Goal: Task Accomplishment & Management: Use online tool/utility

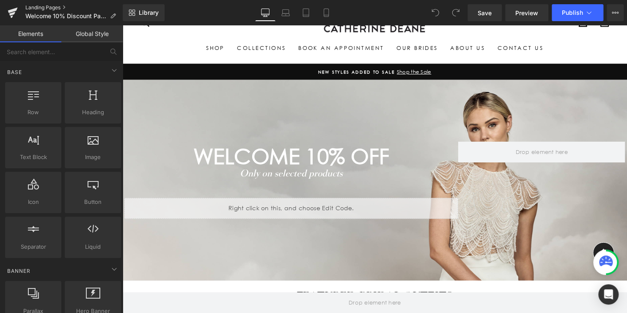
click at [40, 7] on link "Landing Pages" at bounding box center [73, 7] width 97 height 7
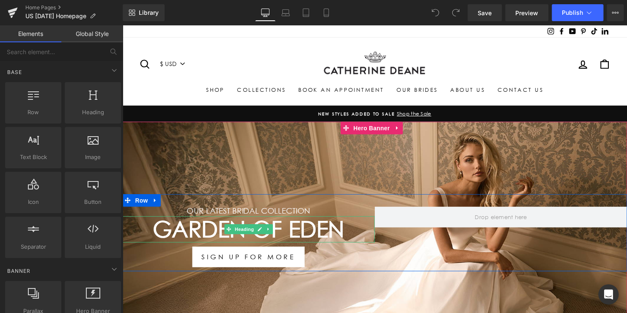
click at [317, 229] on h1 "Garden Of Eden" at bounding box center [250, 232] width 256 height 27
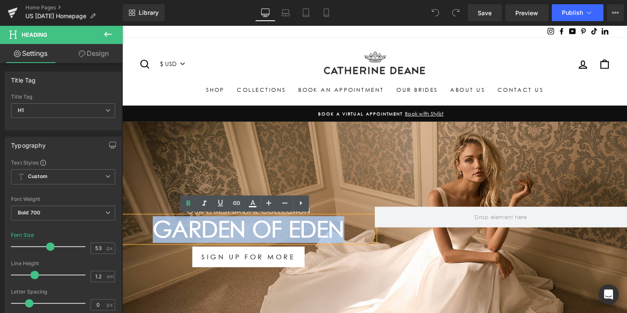
drag, startPoint x: 341, startPoint y: 231, endPoint x: 125, endPoint y: 229, distance: 216.3
click at [125, 229] on h1 "Garden Of Eden" at bounding box center [250, 232] width 256 height 27
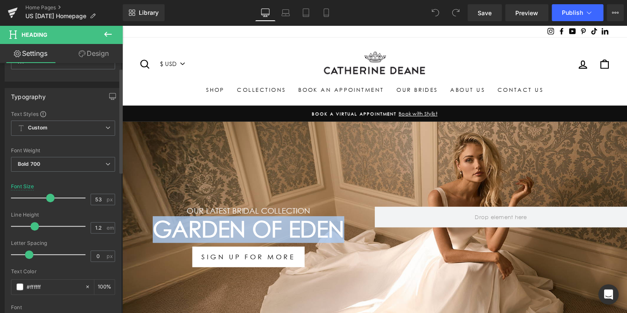
scroll to position [127, 0]
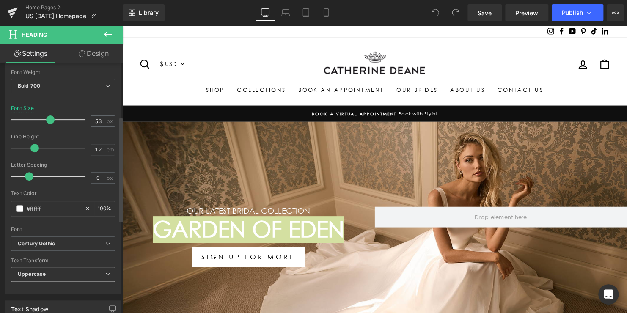
click at [44, 271] on b "Uppercase" at bounding box center [32, 274] width 28 height 6
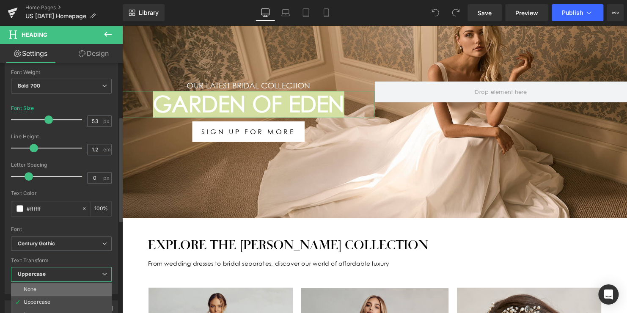
click at [47, 290] on li "None" at bounding box center [61, 289] width 101 height 13
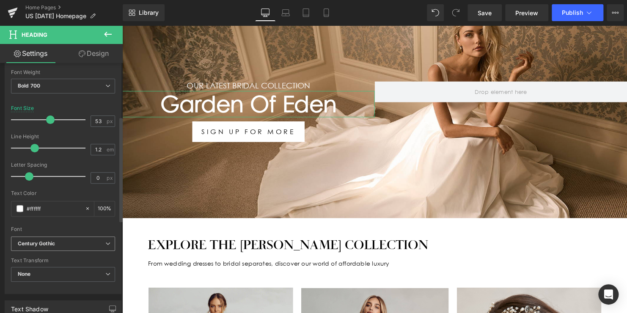
click at [72, 244] on b "Century Gothic" at bounding box center [62, 243] width 88 height 7
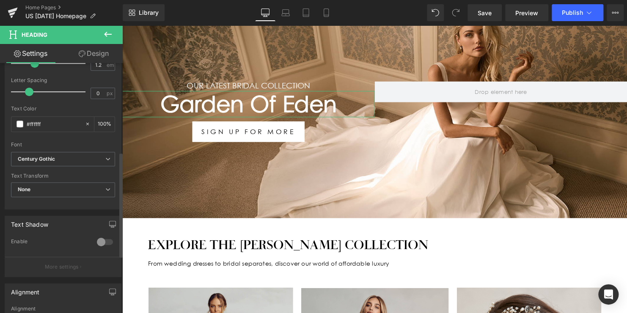
scroll to position [212, 0]
click at [80, 157] on b "Century Gothic" at bounding box center [62, 159] width 88 height 7
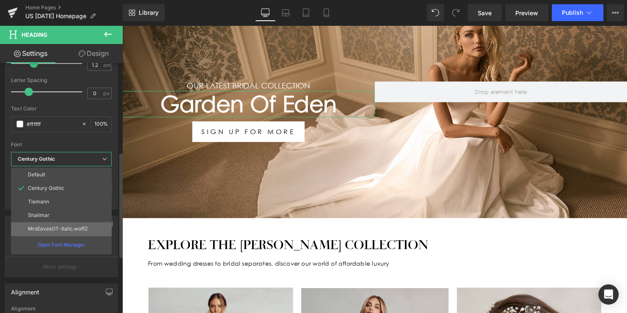
click at [70, 229] on p "MrsEavesOT-Italic.woff2" at bounding box center [58, 229] width 60 height 6
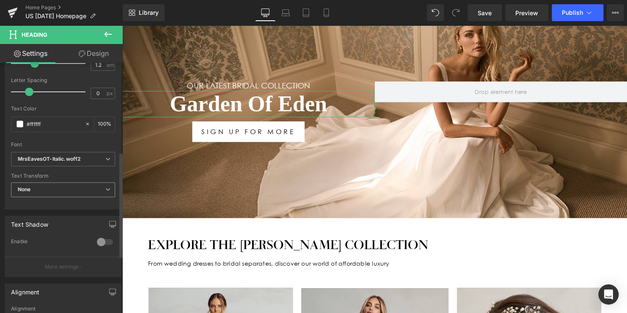
click at [66, 187] on span "None" at bounding box center [63, 189] width 104 height 15
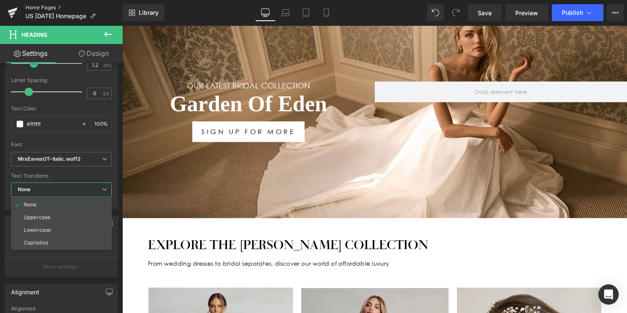
click at [34, 9] on link "Home Pages" at bounding box center [73, 7] width 97 height 7
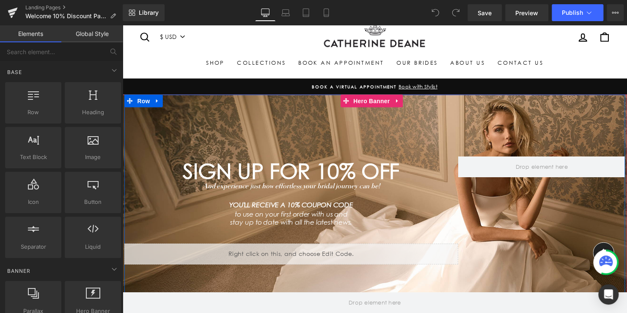
scroll to position [42, 0]
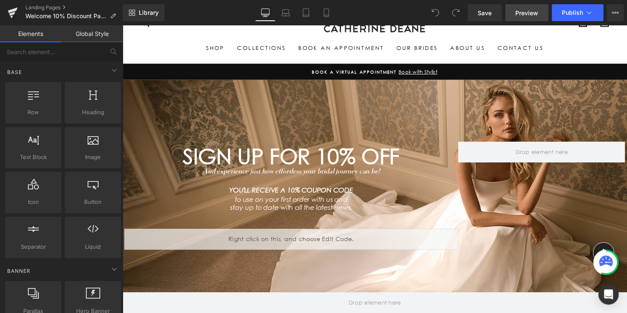
click at [530, 11] on span "Preview" at bounding box center [527, 12] width 23 height 9
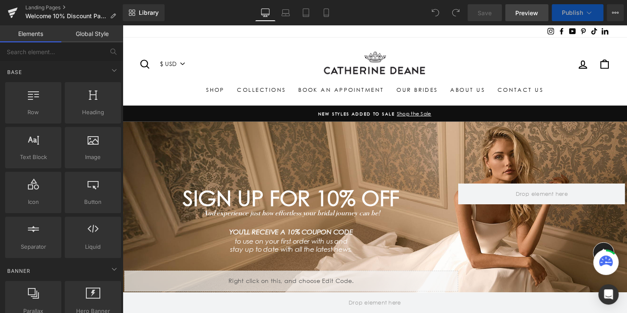
click at [528, 12] on span "Preview" at bounding box center [527, 12] width 23 height 9
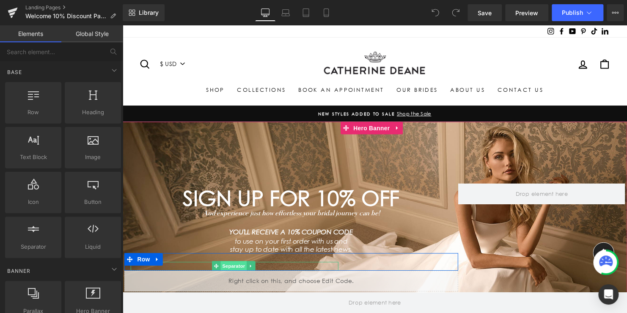
click at [227, 269] on span "Separator" at bounding box center [235, 270] width 26 height 10
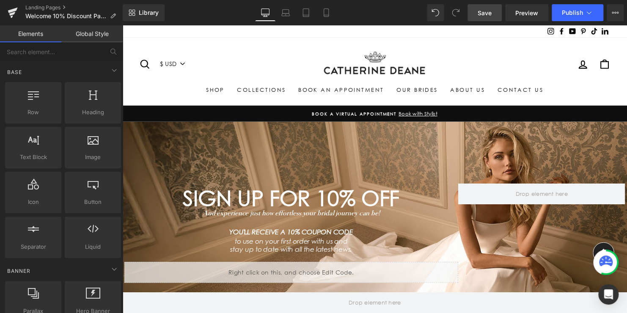
click at [487, 15] on span "Save" at bounding box center [485, 12] width 14 height 9
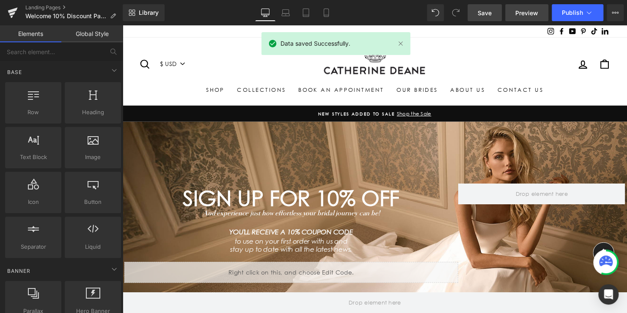
click at [528, 12] on span "Preview" at bounding box center [527, 12] width 23 height 9
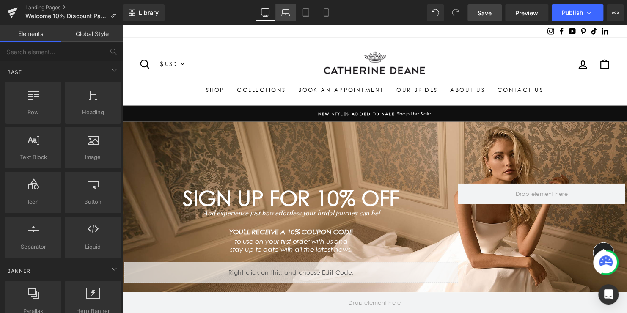
click at [287, 14] on icon at bounding box center [286, 12] width 8 height 8
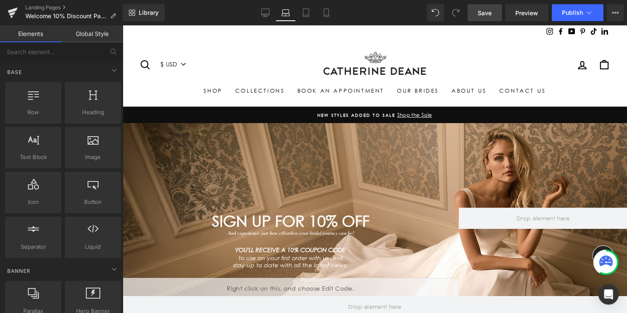
scroll to position [98, 0]
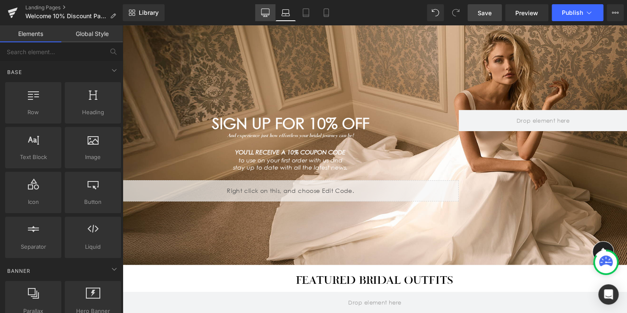
click at [265, 11] on icon at bounding box center [265, 12] width 8 height 8
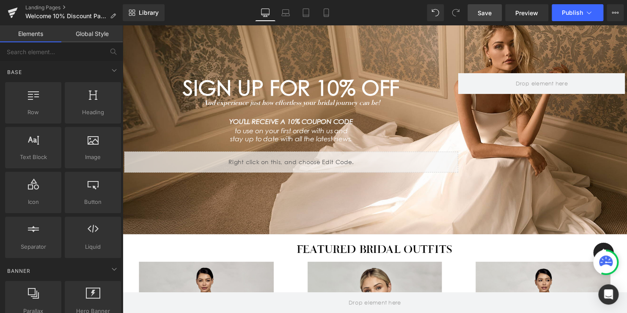
scroll to position [0, 0]
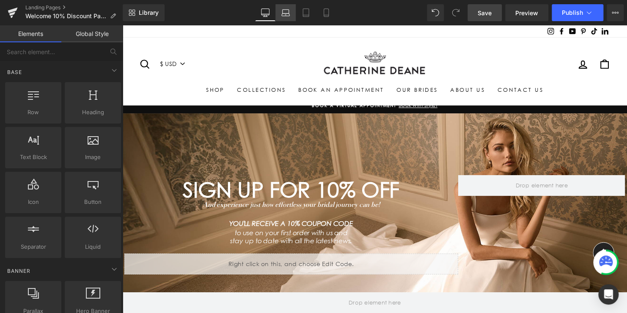
click at [290, 15] on link "Laptop" at bounding box center [286, 12] width 20 height 17
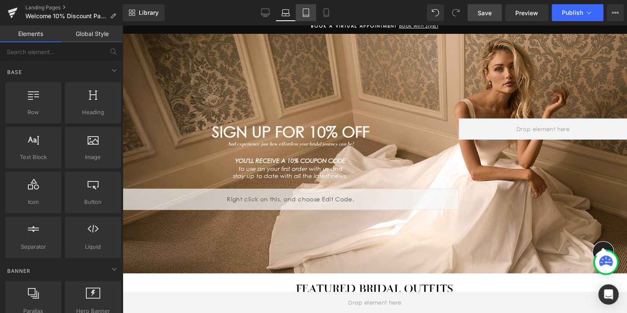
click at [308, 15] on icon at bounding box center [306, 15] width 6 height 0
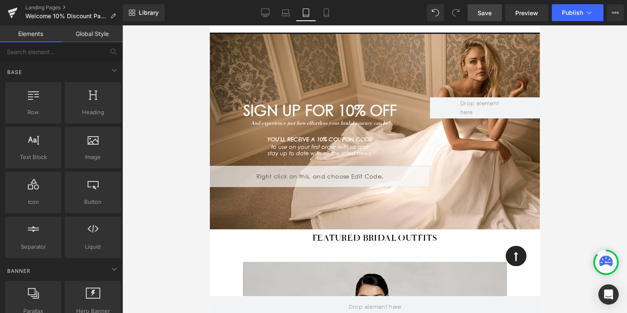
scroll to position [98, 0]
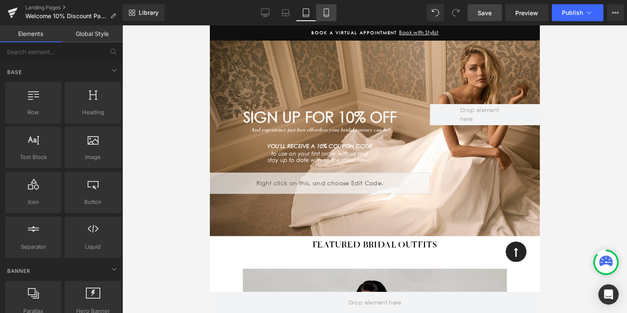
click at [323, 15] on icon at bounding box center [326, 12] width 8 height 8
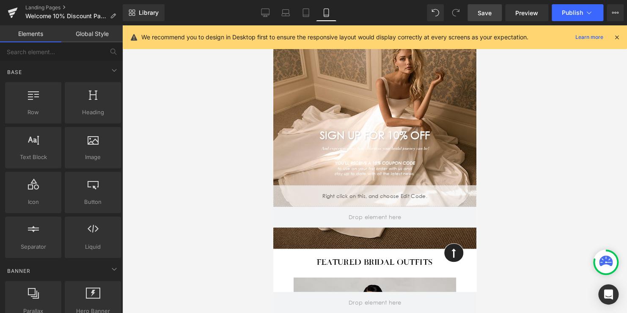
scroll to position [42, 0]
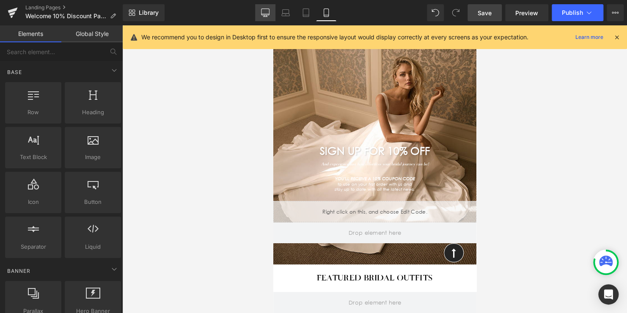
click at [264, 14] on icon at bounding box center [265, 12] width 8 height 8
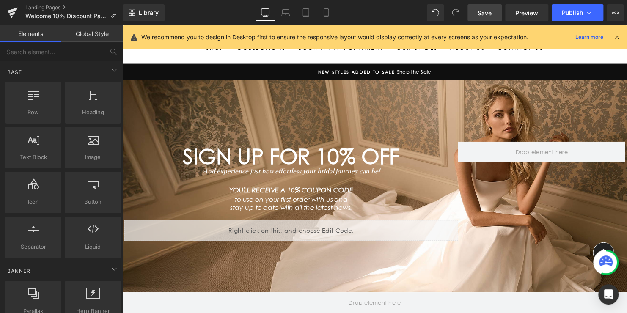
click at [485, 14] on span "Save" at bounding box center [485, 12] width 14 height 9
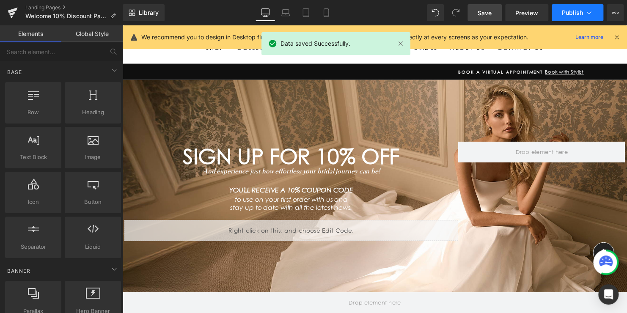
click at [573, 11] on span "Publish" at bounding box center [572, 12] width 21 height 7
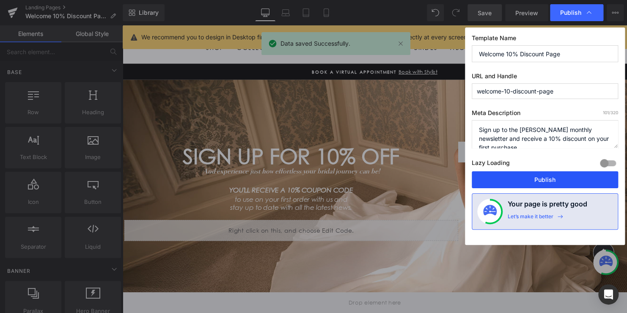
drag, startPoint x: 536, startPoint y: 179, endPoint x: 420, endPoint y: 155, distance: 118.4
click at [536, 179] on button "Publish" at bounding box center [545, 179] width 146 height 17
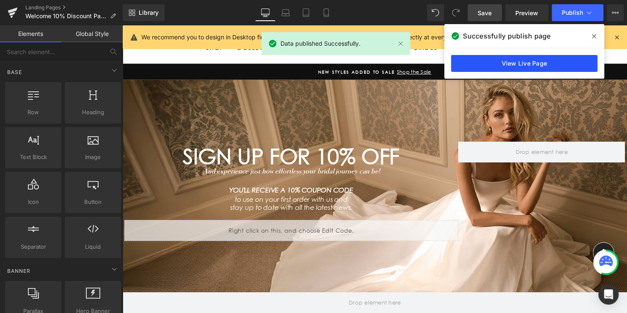
click at [529, 65] on link "View Live Page" at bounding box center [524, 63] width 146 height 17
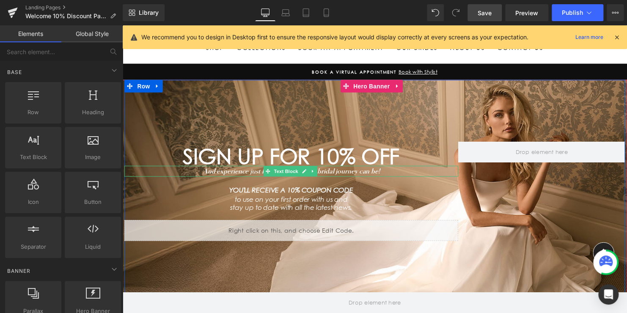
click at [341, 173] on icon "And experience just how effortless your bridal journey can be!" at bounding box center [294, 173] width 180 height 8
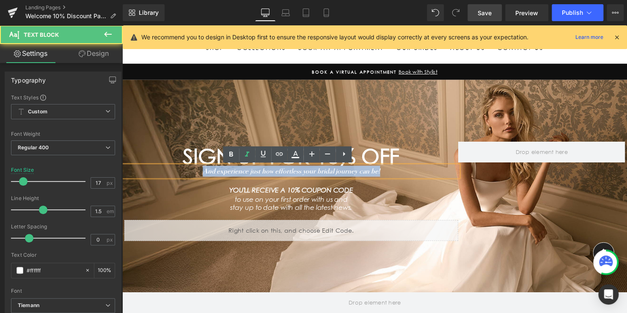
drag, startPoint x: 355, startPoint y: 174, endPoint x: 169, endPoint y: 172, distance: 186.3
click at [180, 171] on p "And experience just how effortless your bridal journey can be!" at bounding box center [293, 173] width 339 height 11
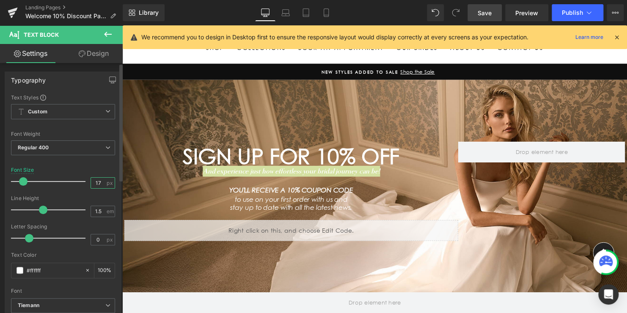
drag, startPoint x: 99, startPoint y: 184, endPoint x: 83, endPoint y: 182, distance: 17.0
click at [83, 182] on div "Font Size 17 px" at bounding box center [63, 181] width 104 height 28
type input "18"
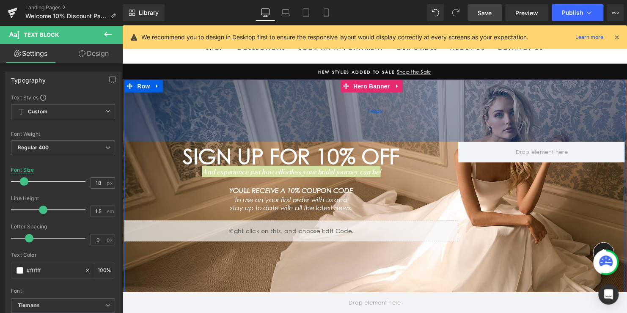
click at [299, 132] on div "148px" at bounding box center [378, 112] width 508 height 63
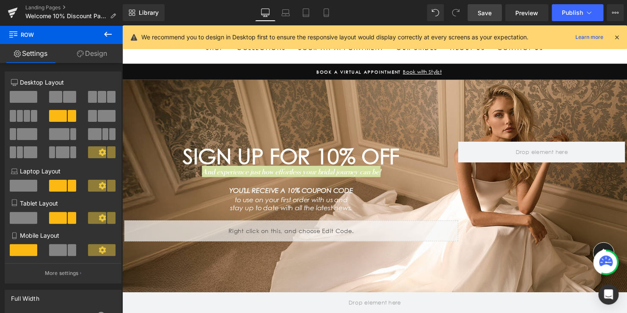
drag, startPoint x: 479, startPoint y: 7, endPoint x: 483, endPoint y: 8, distance: 4.7
click at [479, 7] on link "Save" at bounding box center [485, 12] width 34 height 17
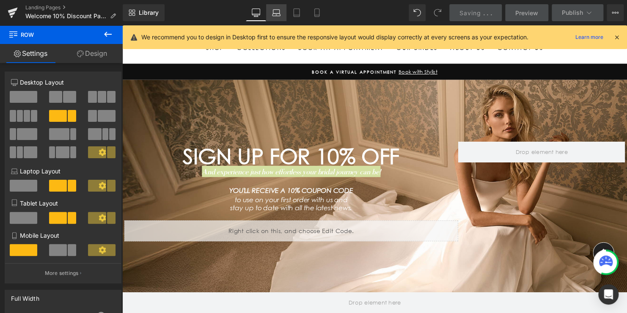
click at [280, 14] on icon at bounding box center [276, 12] width 8 height 8
type input "100"
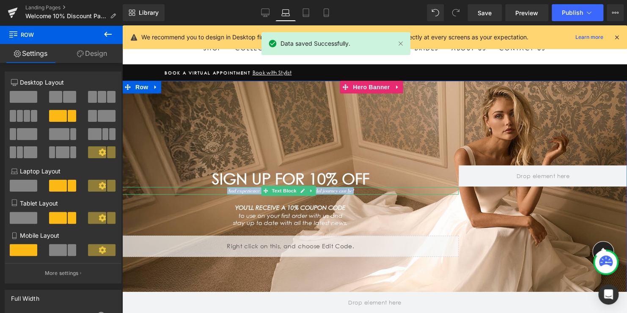
click at [327, 191] on icon "And experience just how effortless your bridal journey can be!" at bounding box center [290, 191] width 127 height 6
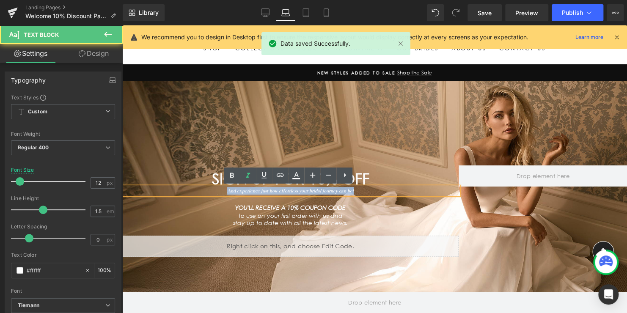
drag, startPoint x: 283, startPoint y: 193, endPoint x: 208, endPoint y: 193, distance: 75.4
click at [208, 193] on p "And experience just how effortless your bridal journey can be!" at bounding box center [290, 191] width 337 height 8
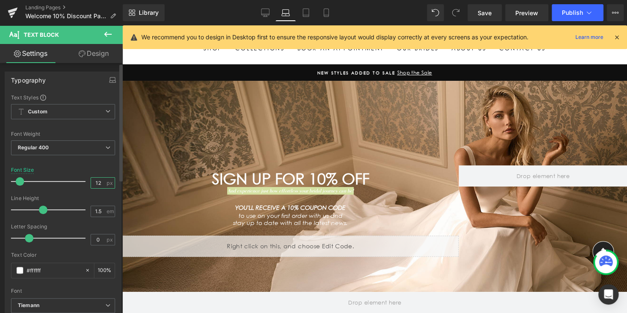
drag, startPoint x: 92, startPoint y: 182, endPoint x: 62, endPoint y: 178, distance: 30.7
click at [63, 179] on div "Font Size 12 px" at bounding box center [63, 181] width 104 height 28
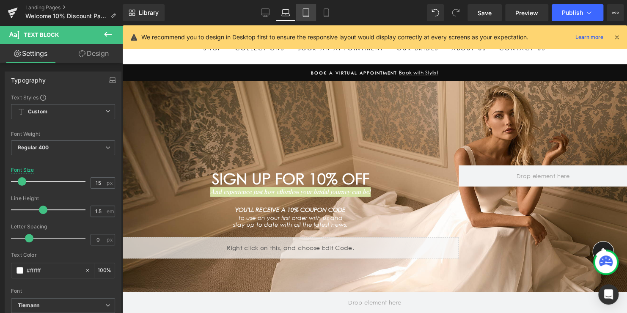
click at [305, 14] on icon at bounding box center [306, 12] width 8 height 8
type input "13"
type input "100"
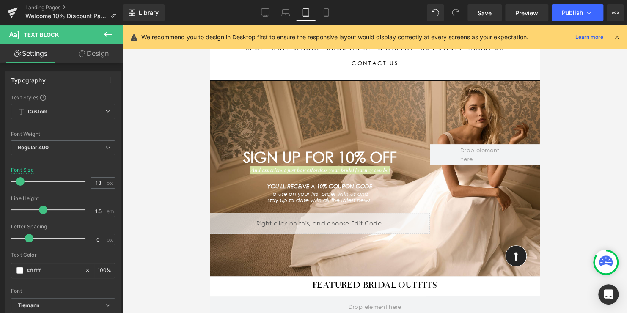
scroll to position [21, 0]
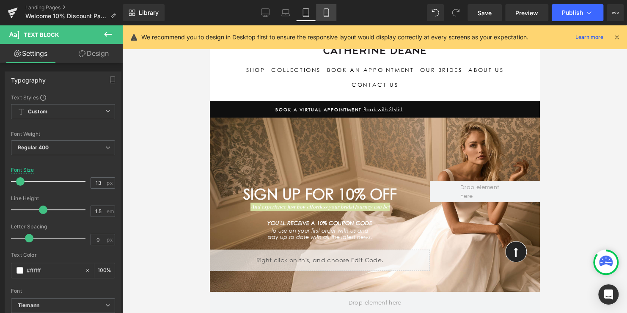
click at [328, 14] on icon at bounding box center [326, 12] width 8 height 8
type input "10"
type input "100"
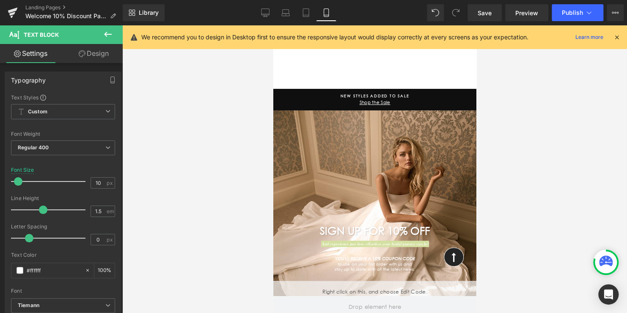
scroll to position [54, 0]
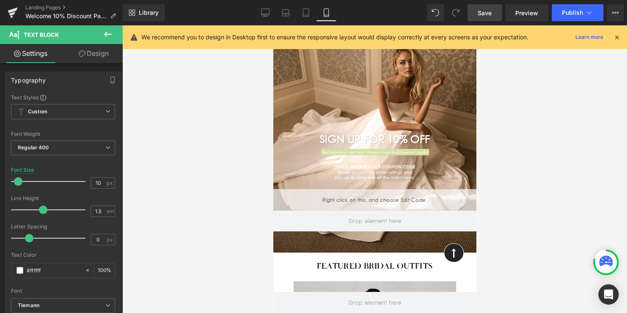
click at [485, 14] on span "Save" at bounding box center [485, 12] width 14 height 9
click at [312, 14] on link "Tablet" at bounding box center [306, 12] width 20 height 17
type input "13"
type input "100"
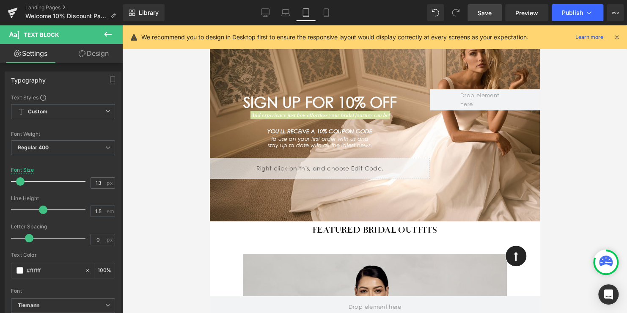
scroll to position [21, 0]
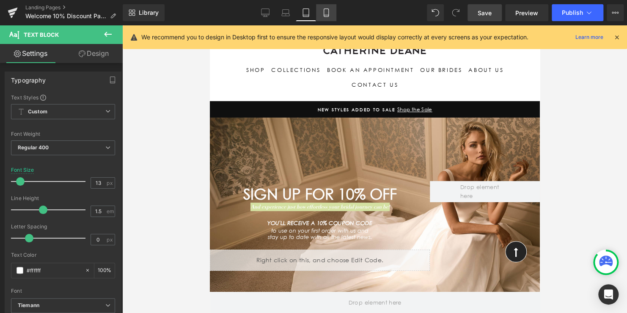
click at [329, 17] on icon at bounding box center [326, 12] width 8 height 8
type input "10"
type input "100"
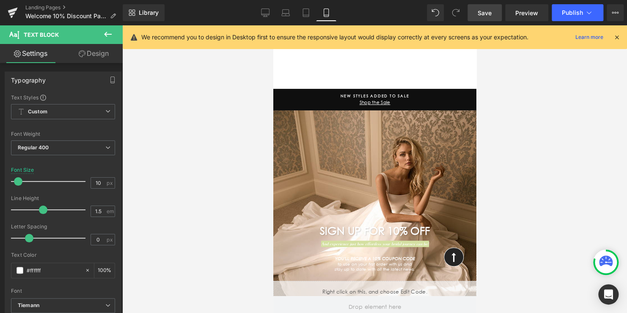
scroll to position [54, 0]
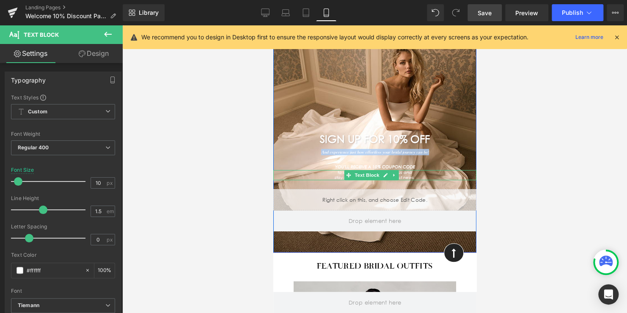
click at [390, 174] on link at bounding box center [394, 175] width 9 height 10
click at [407, 166] on div at bounding box center [374, 165] width 203 height 2
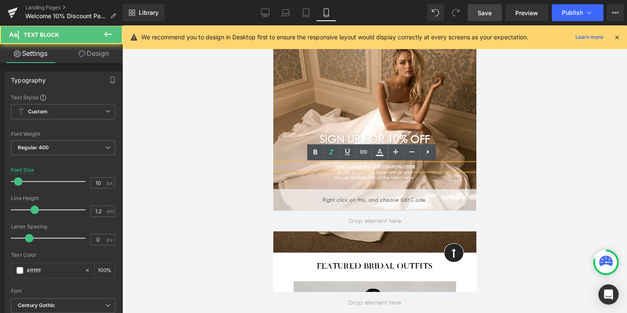
drag, startPoint x: 414, startPoint y: 179, endPoint x: 335, endPoint y: 164, distance: 80.0
click at [335, 164] on div "SIGN UP FOR 10% OFF Heading And experience just how effortless your bridal jour…" at bounding box center [374, 125] width 203 height 171
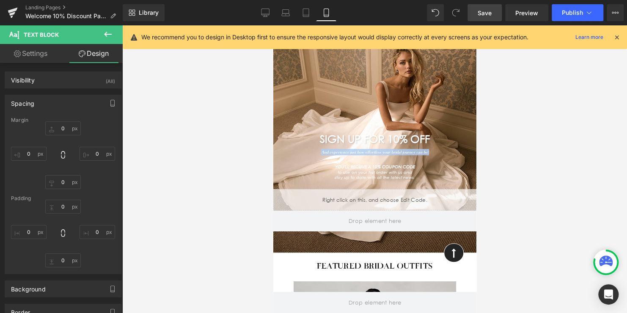
click at [352, 171] on div "to use on your first order with us and stay up to date with all the latest news…" at bounding box center [374, 175] width 203 height 10
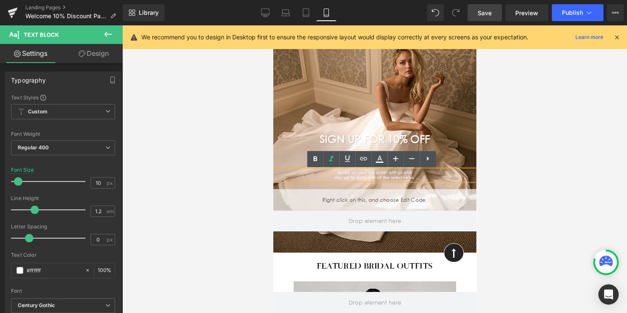
click at [356, 177] on icon "stay up to date with all the latest news." at bounding box center [374, 178] width 80 height 6
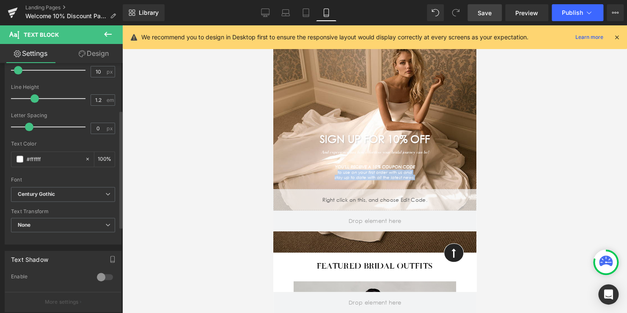
scroll to position [127, 0]
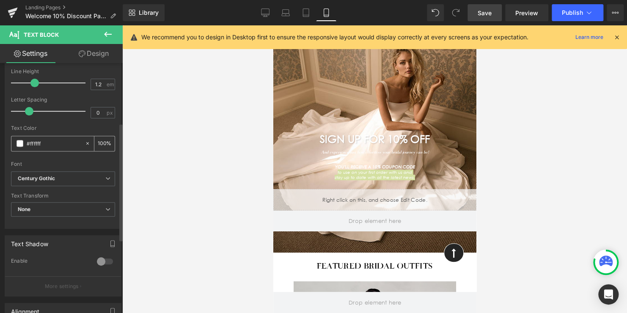
click at [19, 146] on span at bounding box center [20, 143] width 7 height 7
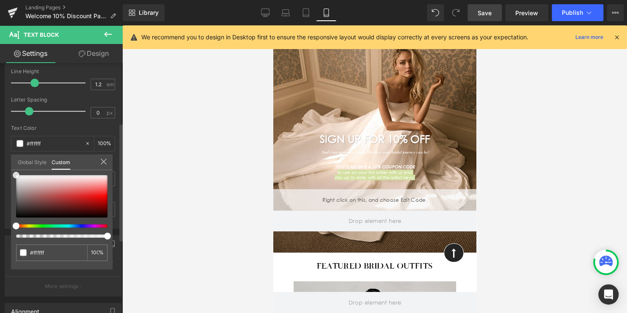
type input "#575555"
click at [17, 203] on div at bounding box center [61, 196] width 91 height 42
type input "#5a5858"
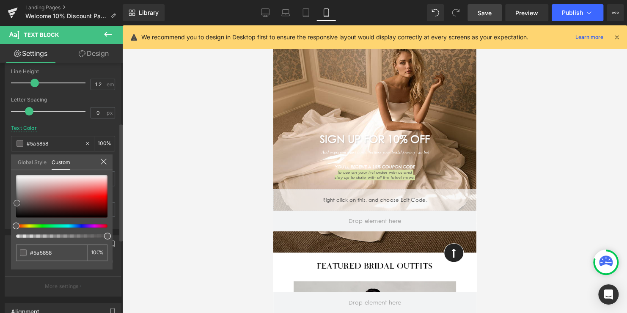
type input "#5f5d5d"
type input "#646262"
type input "#696767"
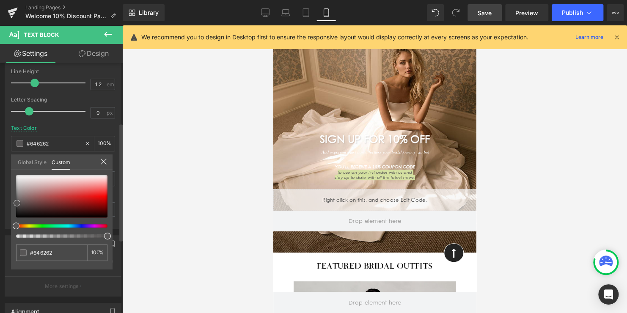
type input "#696767"
type input "#656161"
type input "#464343"
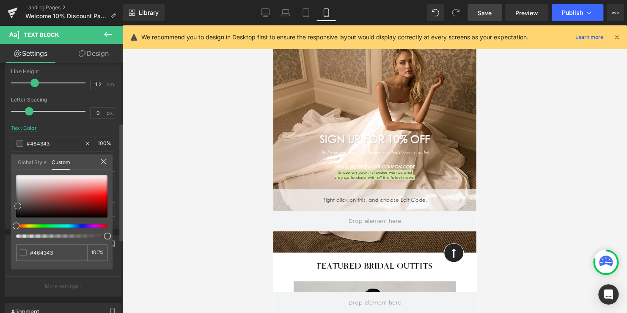
type input "#343131"
type input "#2c2a2a"
type input "#222020"
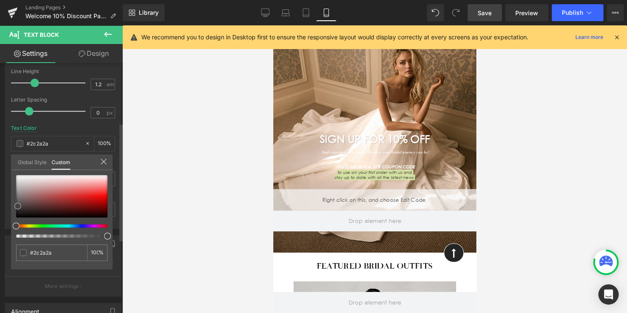
type input "#222020"
type input "#1a1818"
type input "#171616"
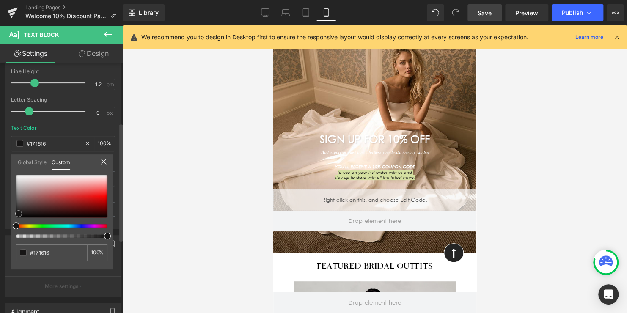
type input "#141313"
type input "#121010"
type input "#0f0e0e"
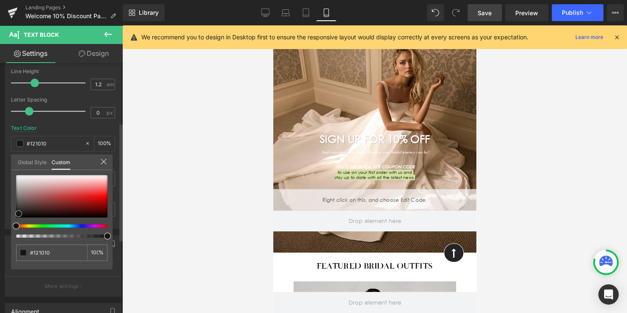
type input "#0f0e0e"
type input "#0a0909"
type input "#020202"
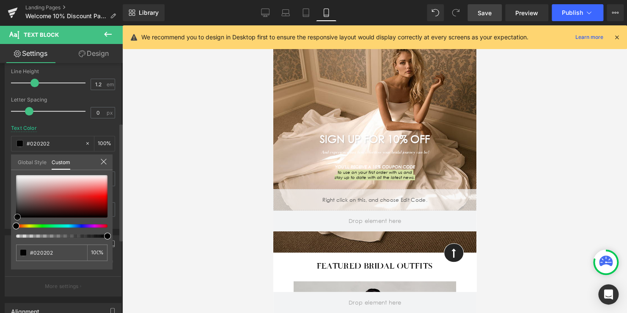
type input "#000000"
type input "#020202"
type input "#070707"
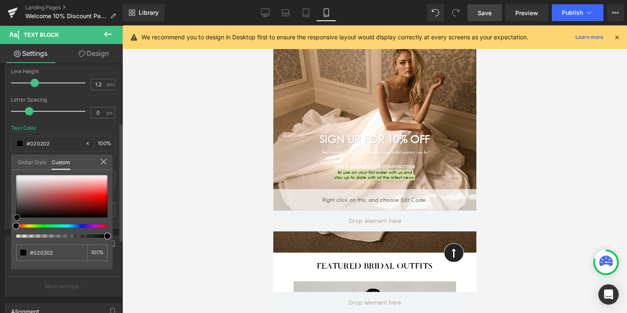
type input "#070707"
type input "#0f0f0f"
type input "#191919"
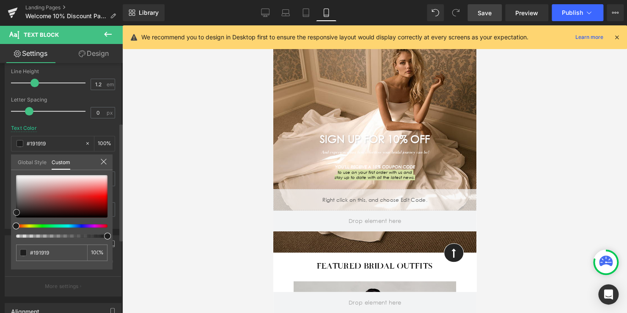
type input "#1e1e1e"
type input "#212121"
type input "#232323"
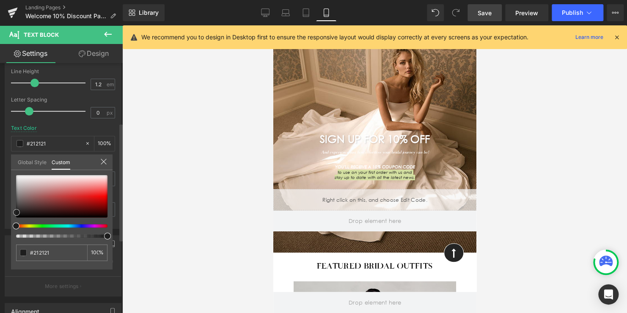
type input "#232323"
type input "#282828"
type input "#2d2d2d"
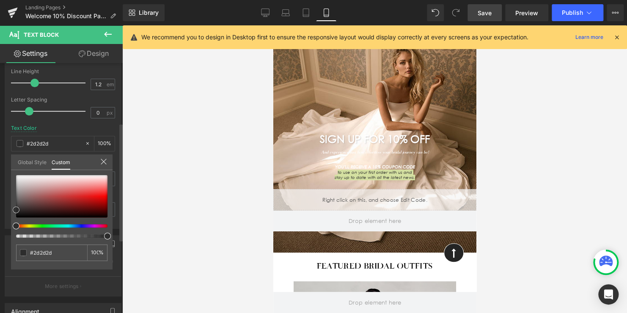
type input "#303030"
type input "#333333"
type input "#353535"
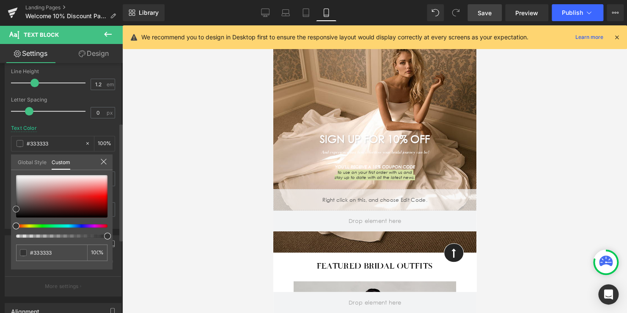
type input "#353535"
type input "#3a3a3a"
type input "#3d3d3d"
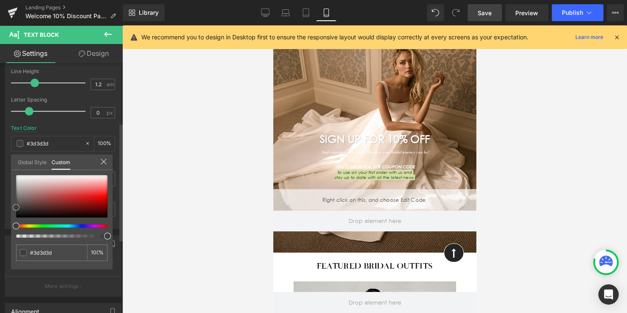
type input "#3a3a3a"
type input "#2b2b2b"
type input "#1c1c1c"
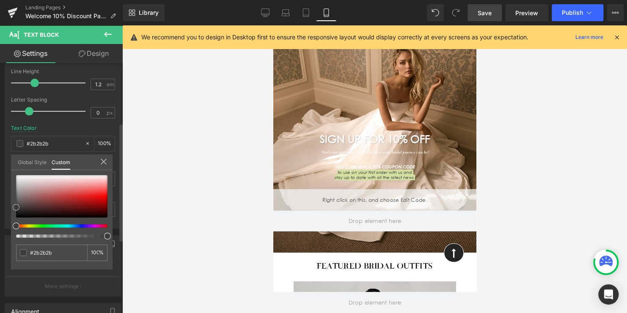
type input "#1c1c1c"
type input "#0c0c0c"
type input "#000000"
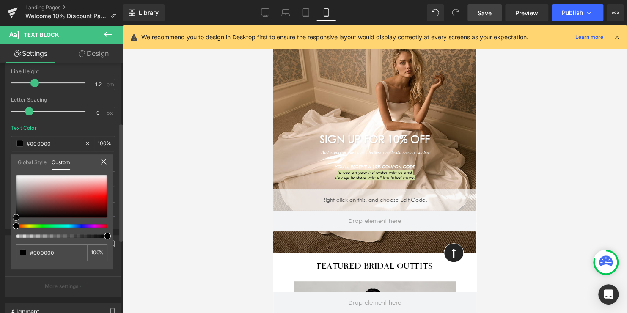
drag, startPoint x: 17, startPoint y: 203, endPoint x: 15, endPoint y: 232, distance: 29.3
click at [15, 232] on div "#000000 100 %" at bounding box center [62, 222] width 102 height 94
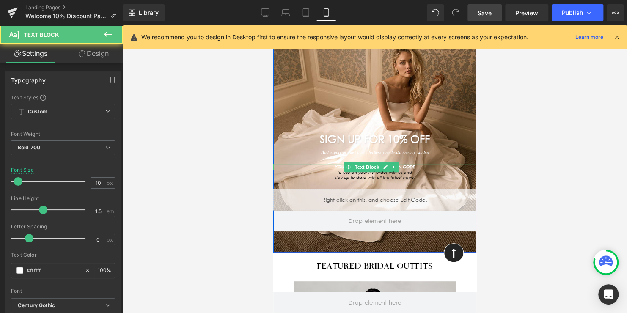
drag, startPoint x: 410, startPoint y: 166, endPoint x: 318, endPoint y: 166, distance: 91.4
click at [318, 166] on div "YOU'LL RECEIVE A 10% COUPON CODE Text Block" at bounding box center [374, 167] width 203 height 6
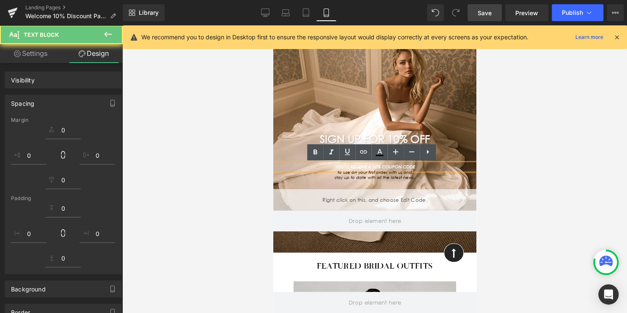
click at [331, 166] on p "YOU'LL RECEIVE A 10% COUPON CODE" at bounding box center [374, 167] width 203 height 6
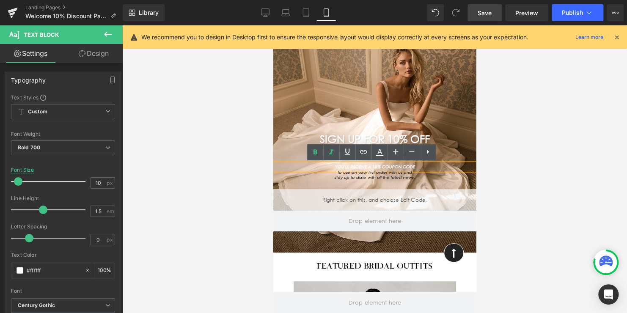
click at [344, 167] on icon "YOU'LL RECEIVE A 10% COUPON CODE" at bounding box center [375, 167] width 80 height 6
drag, startPoint x: 331, startPoint y: 166, endPoint x: 425, endPoint y: 166, distance: 94.4
click at [425, 166] on p "YOU'LL RECEIVE A 10% COUPON CODE" at bounding box center [374, 167] width 203 height 6
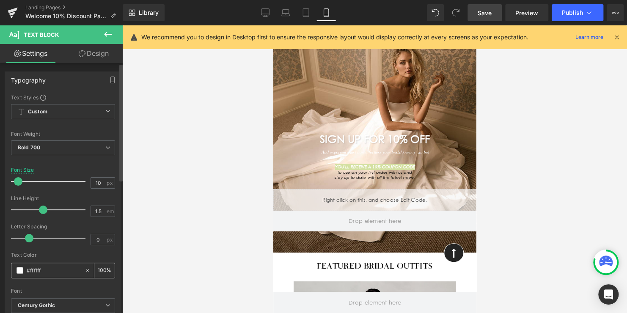
click at [21, 269] on span at bounding box center [20, 270] width 7 height 7
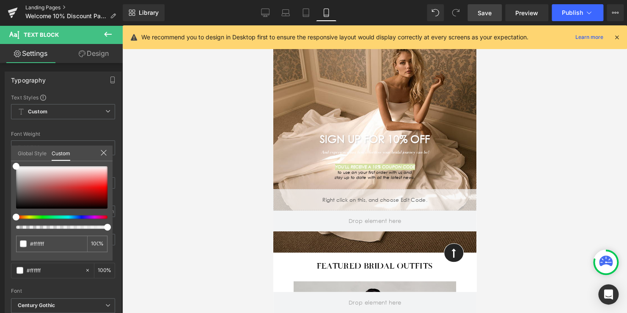
click at [50, 6] on link "Landing Pages" at bounding box center [73, 7] width 97 height 7
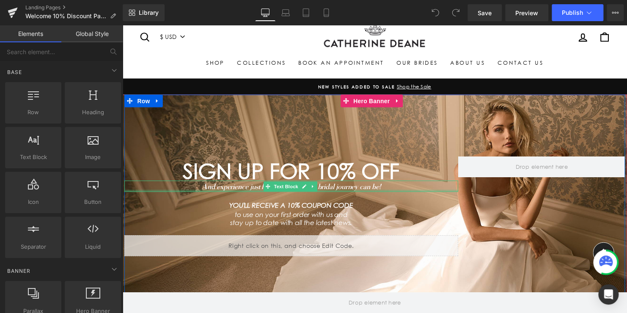
scroll to position [42, 0]
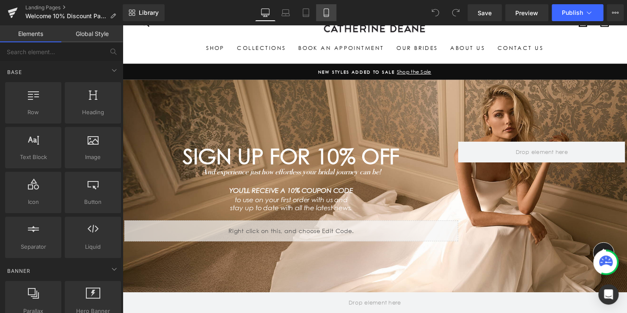
click at [329, 11] on icon at bounding box center [326, 12] width 8 height 8
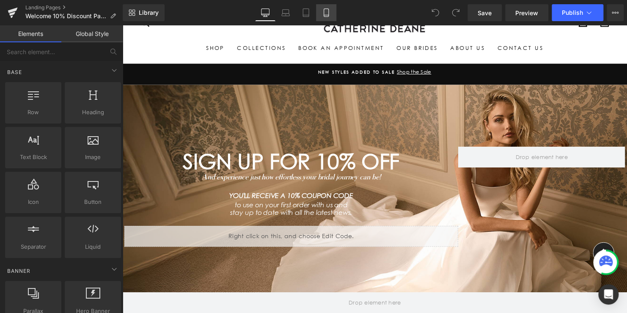
scroll to position [47, 0]
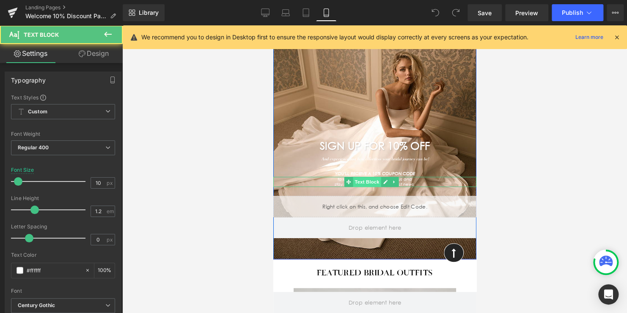
drag, startPoint x: 411, startPoint y: 184, endPoint x: 368, endPoint y: 181, distance: 43.7
click at [368, 181] on div "to use on your first order with us and stay up to date with all the latest news…" at bounding box center [374, 182] width 203 height 10
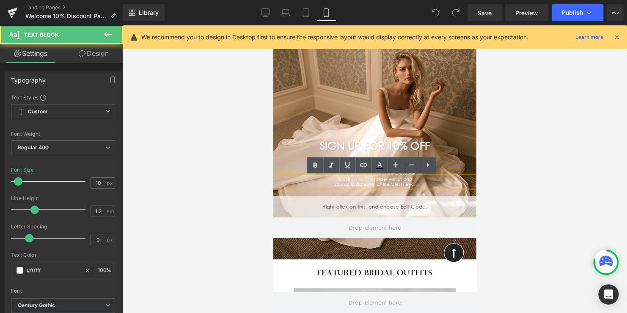
click at [409, 180] on p "to use on your first order with us and" at bounding box center [374, 179] width 203 height 5
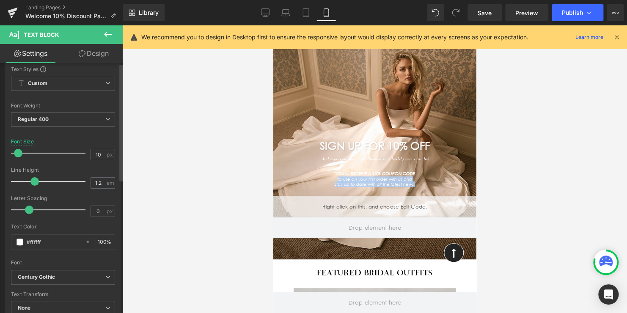
scroll to position [85, 0]
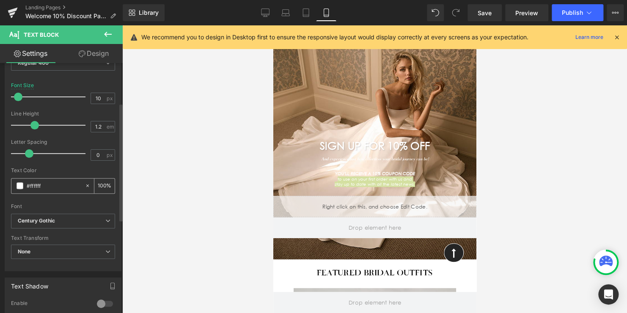
click at [19, 188] on span at bounding box center [20, 185] width 7 height 7
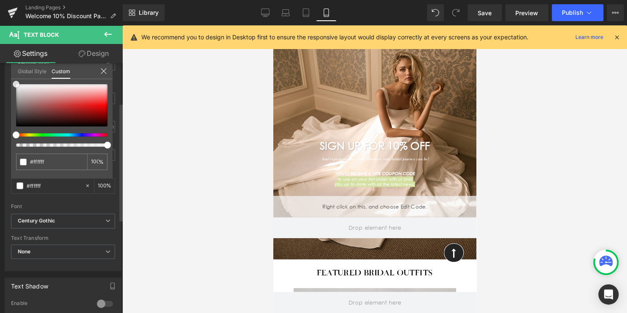
type input "#1a1818"
click at [18, 122] on div at bounding box center [61, 105] width 91 height 42
type input "#0d0c0c"
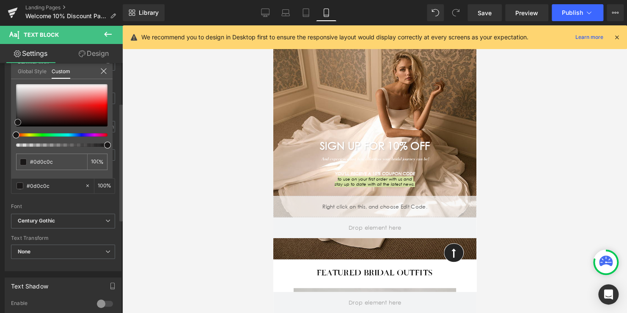
type input "#000000"
drag, startPoint x: 17, startPoint y: 122, endPoint x: 17, endPoint y: 140, distance: 17.8
click at [17, 140] on div at bounding box center [61, 115] width 91 height 63
click at [267, 14] on icon at bounding box center [266, 14] width 8 height 0
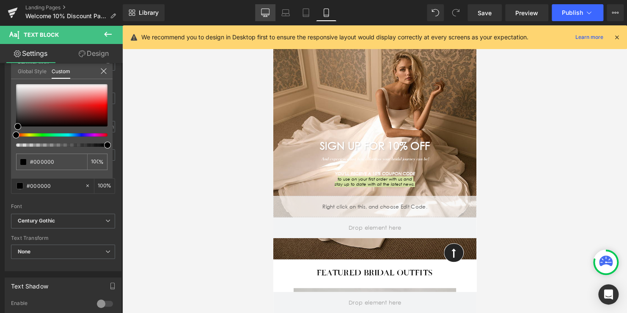
type input "16"
type input "#ffffff"
type input "100"
type input "#ffffff"
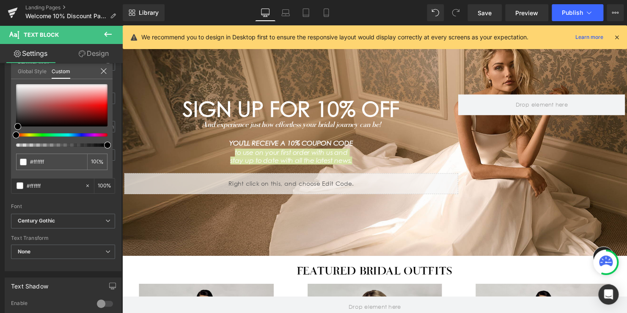
scroll to position [25, 0]
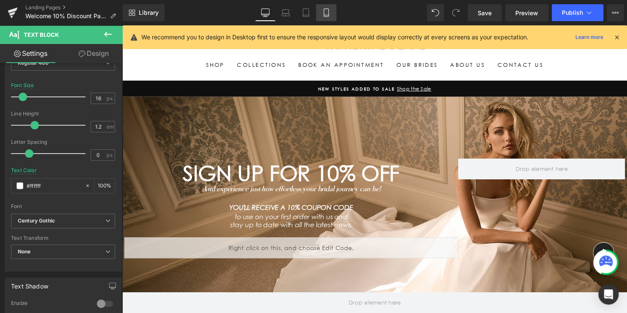
click at [325, 11] on icon at bounding box center [326, 12] width 8 height 8
type input "10"
type input "#000000"
type input "100"
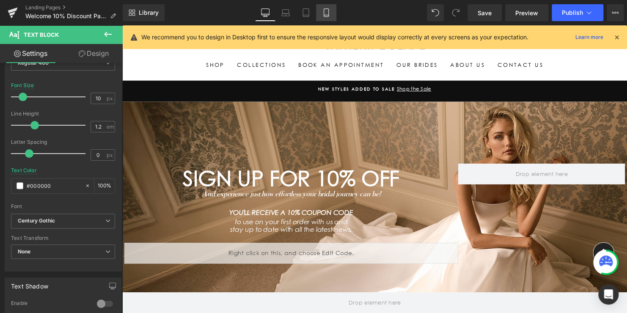
scroll to position [47, 0]
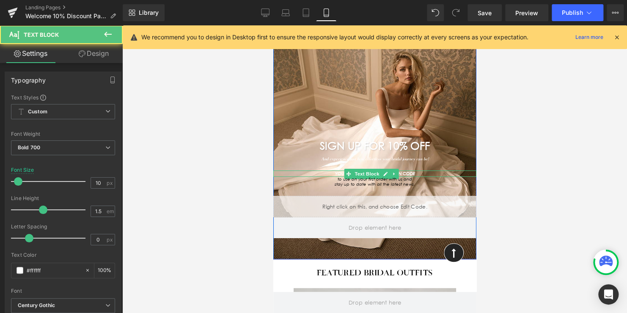
drag, startPoint x: 412, startPoint y: 173, endPoint x: 396, endPoint y: 171, distance: 16.3
click at [397, 172] on div "YOU'LL RECEIVE A 10% COUPON CODE Text Block" at bounding box center [374, 174] width 203 height 6
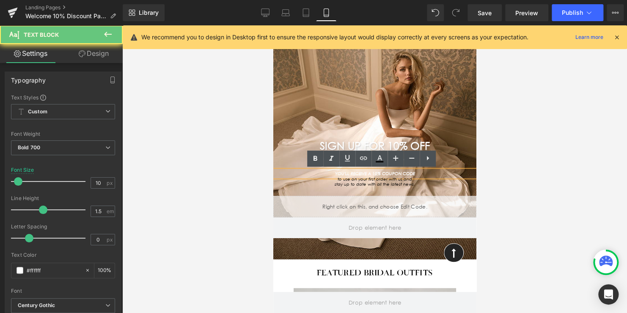
click at [403, 171] on icon "YOU'LL RECEIVE A 10% COUPON CODE" at bounding box center [375, 174] width 80 height 6
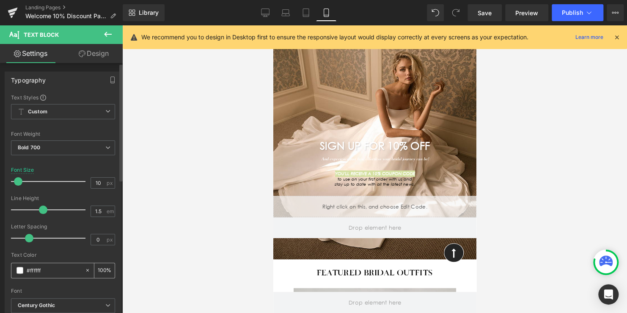
click at [18, 274] on div "#ffffff" at bounding box center [47, 270] width 73 height 15
click at [20, 268] on span at bounding box center [20, 270] width 7 height 7
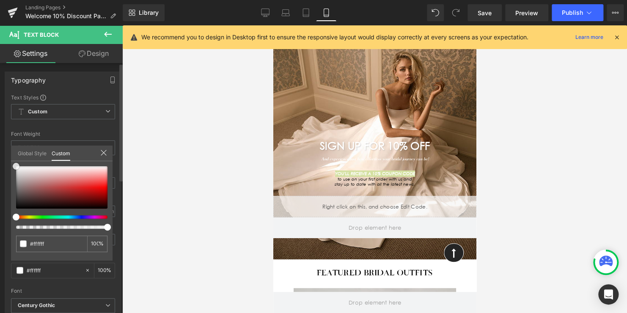
type input "#f7f7f7"
type input "#c1c1c1"
type input "#828282"
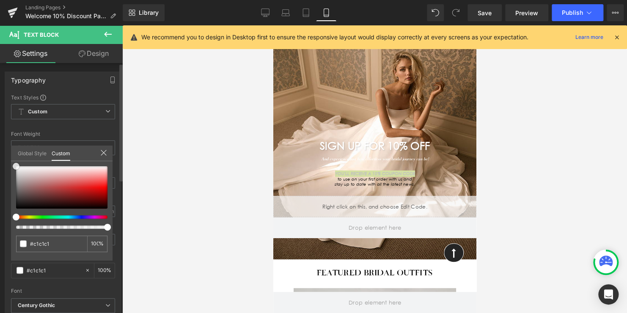
type input "#828282"
type input "#595959"
type input "#353535"
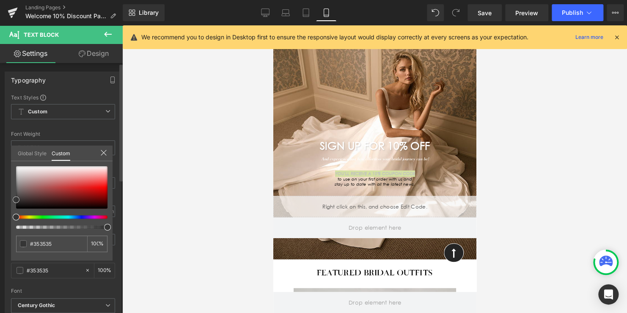
type input "#1c1c1c"
type input "#000000"
drag, startPoint x: 15, startPoint y: 167, endPoint x: 15, endPoint y: 220, distance: 52.9
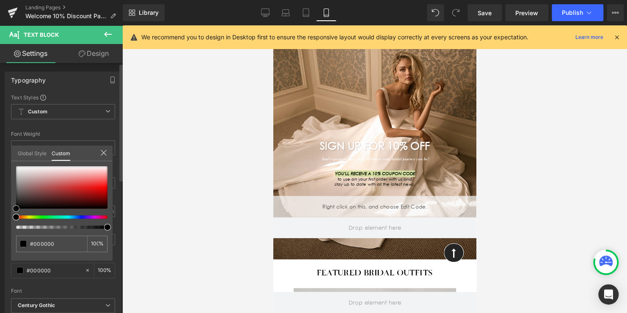
click at [15, 220] on div "#000000 100 %" at bounding box center [62, 213] width 102 height 94
click at [484, 16] on span "Save" at bounding box center [485, 12] width 14 height 9
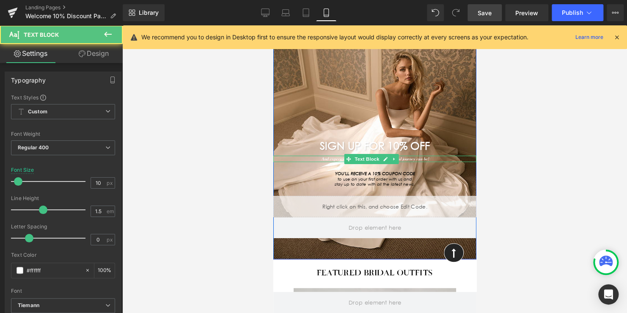
drag, startPoint x: 315, startPoint y: 157, endPoint x: 295, endPoint y: 157, distance: 19.9
click at [295, 157] on div "And experience just how effortless your bridal journey can be! Text Block" at bounding box center [374, 159] width 203 height 6
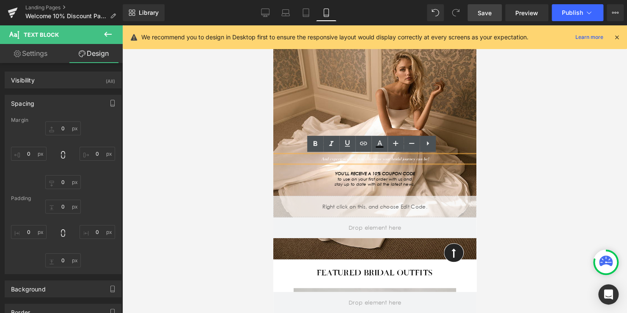
click at [321, 157] on icon "And experience just how effortless your bridal journey can be!" at bounding box center [375, 159] width 108 height 6
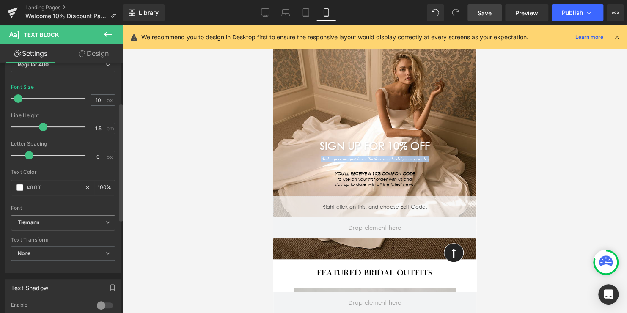
scroll to position [85, 0]
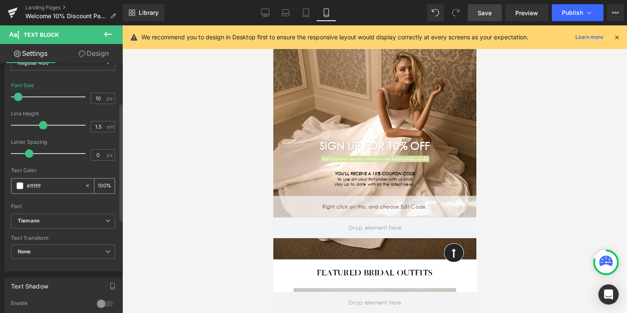
click at [20, 182] on span at bounding box center [20, 185] width 7 height 7
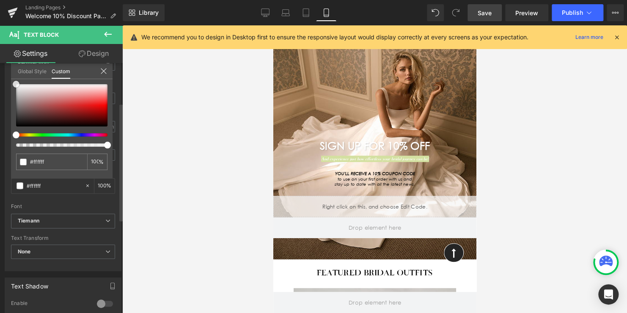
type input "#f7f7f7"
type input "#d6d6d6"
type input "#7e7b7b"
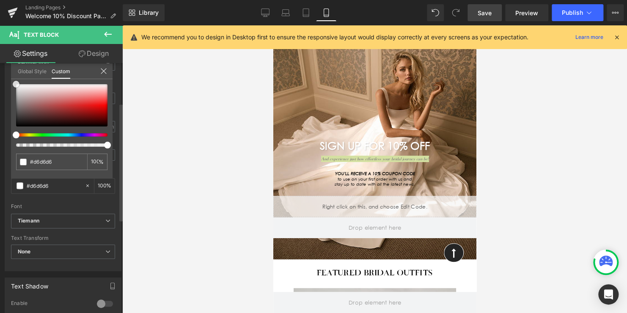
type input "#7e7b7b"
type input "#525050"
type input "#363535"
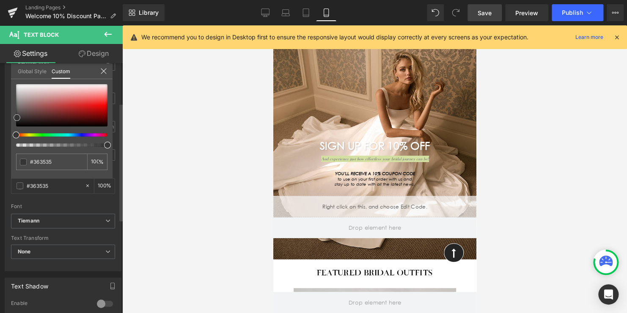
type input "#212020"
type input "#141313"
type input "#070707"
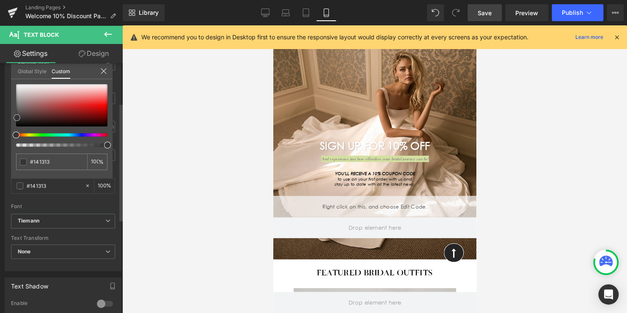
type input "#070707"
type input "#000000"
drag, startPoint x: 14, startPoint y: 83, endPoint x: 10, endPoint y: 134, distance: 51.4
click at [10, 134] on div "Typography Text Styles Custom Paragraph 1 Paragraph 2 Paragraph 3 Paragraph 4 C…" at bounding box center [63, 126] width 127 height 291
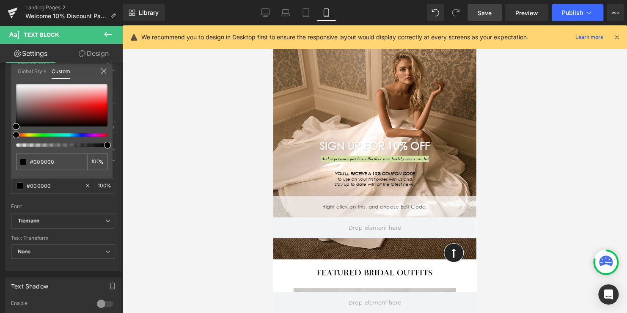
click at [488, 14] on span "Save" at bounding box center [485, 12] width 14 height 9
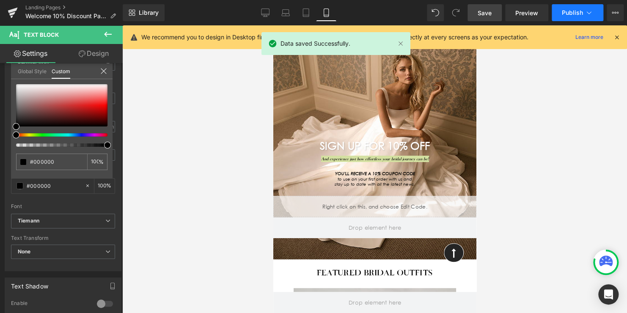
click at [566, 11] on span "Publish" at bounding box center [572, 12] width 21 height 7
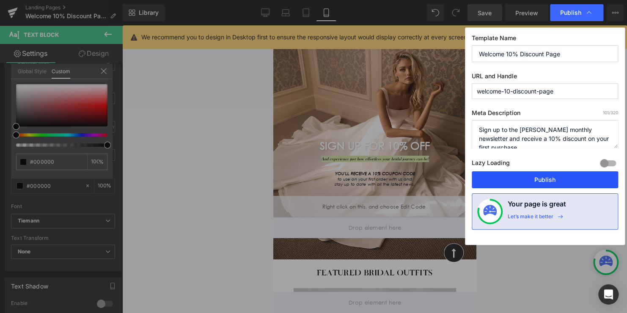
click at [538, 179] on button "Publish" at bounding box center [545, 179] width 146 height 17
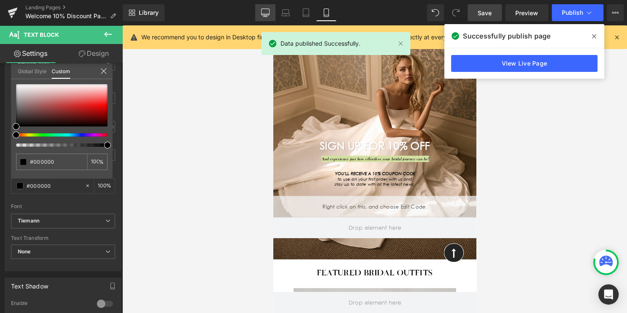
click at [260, 14] on link "Desktop" at bounding box center [265, 12] width 20 height 17
type input "18"
type input "#ffffff"
type input "100"
type input "#ffffff"
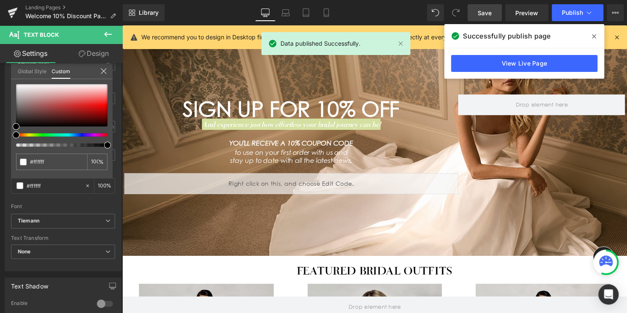
scroll to position [17, 0]
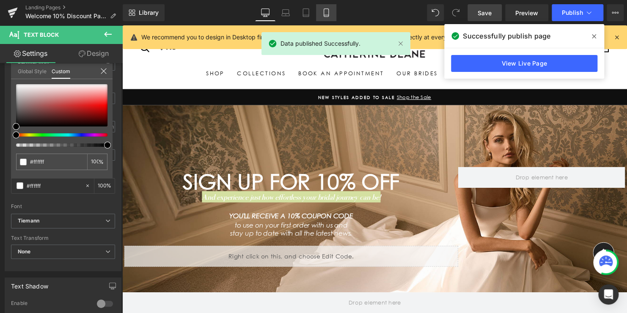
click at [327, 12] on icon at bounding box center [326, 12] width 8 height 8
type input "10"
type input "#000000"
type input "100"
type input "#000000"
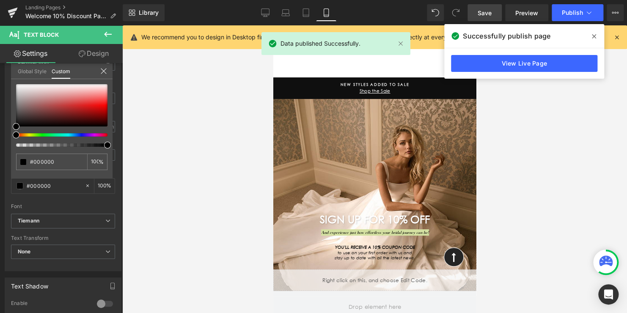
scroll to position [47, 0]
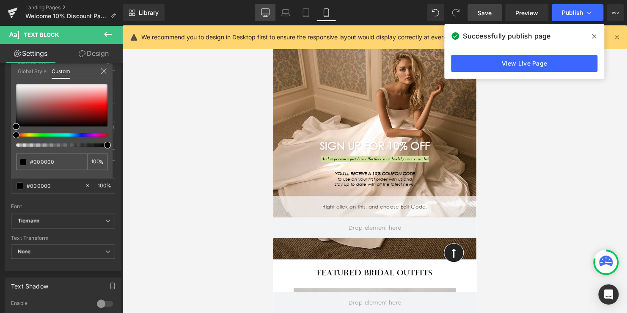
click at [271, 13] on link "Desktop" at bounding box center [265, 12] width 20 height 17
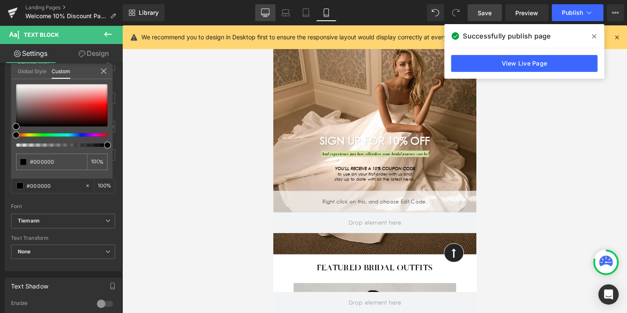
type input "18"
type input "#ffffff"
type input "100"
type input "#ffffff"
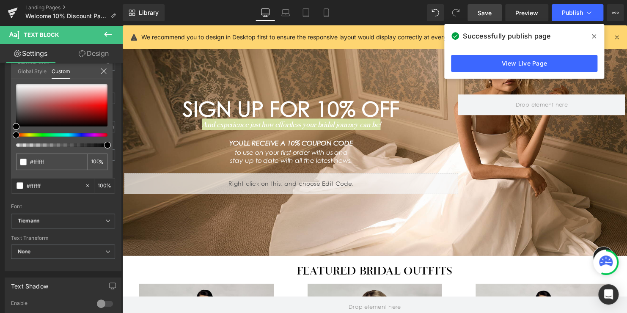
scroll to position [17, 0]
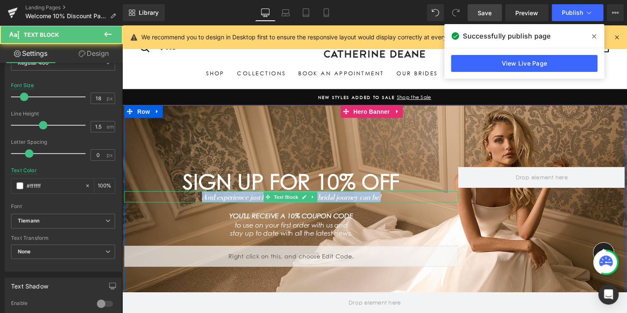
drag, startPoint x: 388, startPoint y: 196, endPoint x: 191, endPoint y: 197, distance: 197.7
click at [191, 197] on p "And experience just how effortless your bridal journey can be!" at bounding box center [293, 198] width 339 height 11
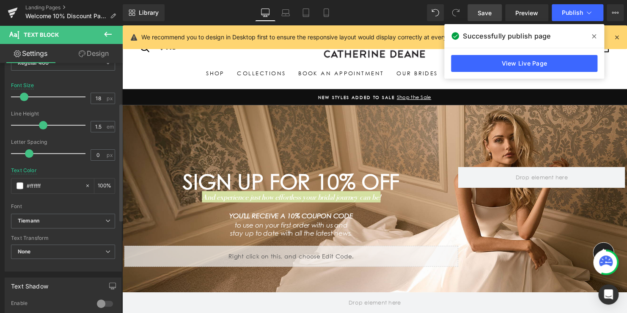
drag, startPoint x: 97, startPoint y: 97, endPoint x: 77, endPoint y: 97, distance: 20.3
click at [77, 97] on div "Font Size 18 px" at bounding box center [63, 97] width 104 height 28
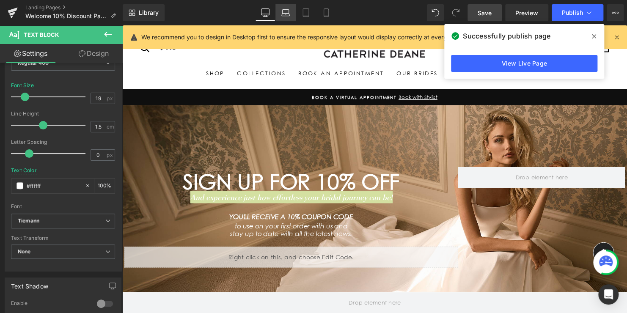
click at [287, 13] on icon at bounding box center [286, 12] width 8 height 8
type input "15"
type input "100"
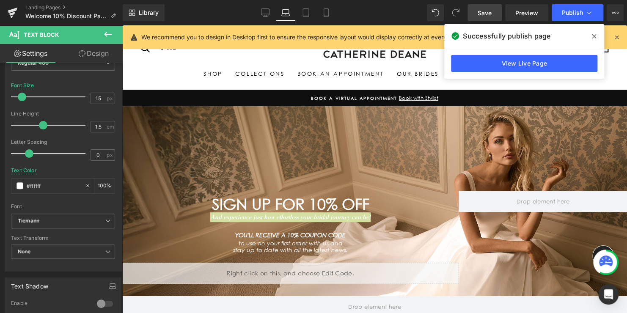
scroll to position [36, 0]
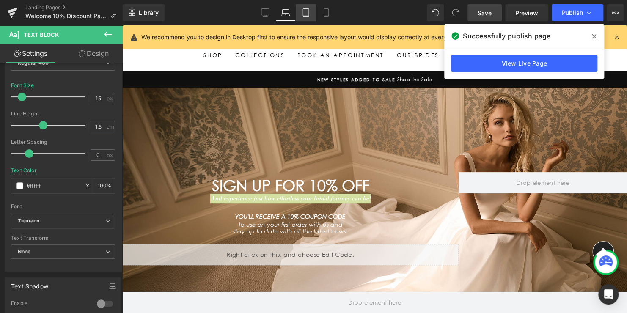
click at [307, 14] on icon at bounding box center [306, 12] width 8 height 8
type input "13"
type input "100"
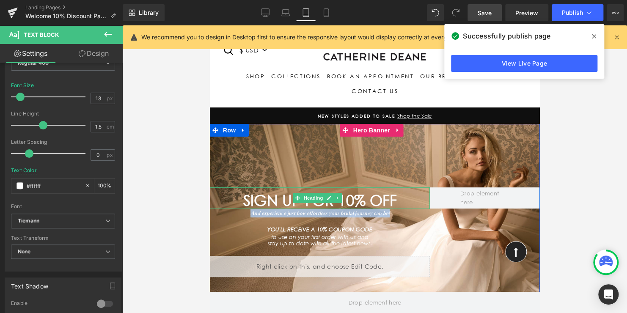
click at [354, 201] on span "SIGN UP FOR 10% OFF" at bounding box center [320, 201] width 154 height 18
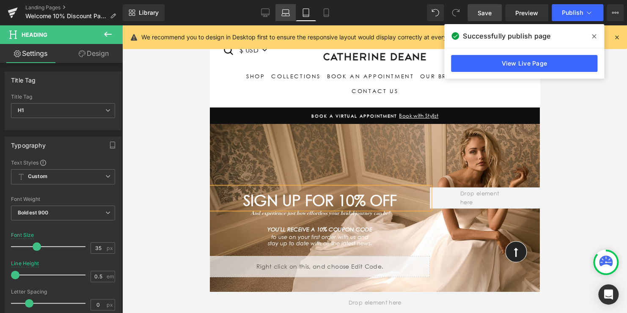
click at [290, 16] on icon at bounding box center [286, 15] width 8 height 3
type input "36"
type input "100"
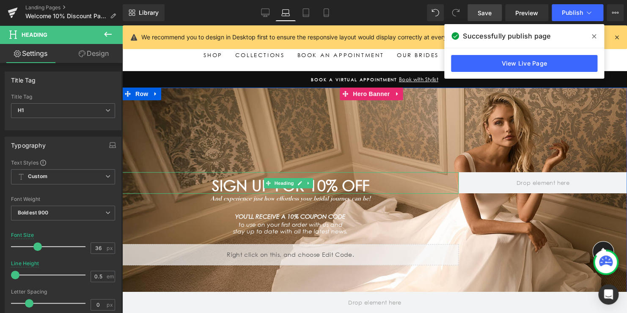
click at [345, 186] on span "SIGN UP FOR 10% OFF" at bounding box center [290, 186] width 157 height 18
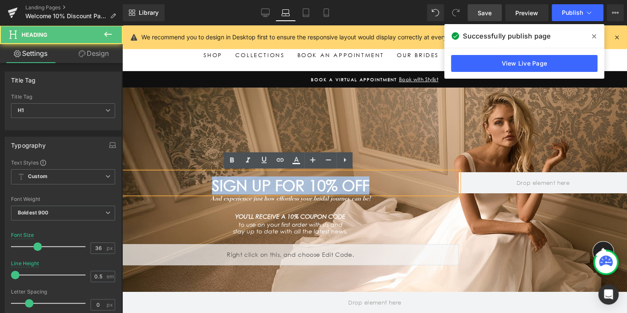
drag, startPoint x: 371, startPoint y: 185, endPoint x: 181, endPoint y: 186, distance: 189.7
click at [205, 186] on h1 "SIGN UP FOR 10% OFF" at bounding box center [290, 186] width 337 height 8
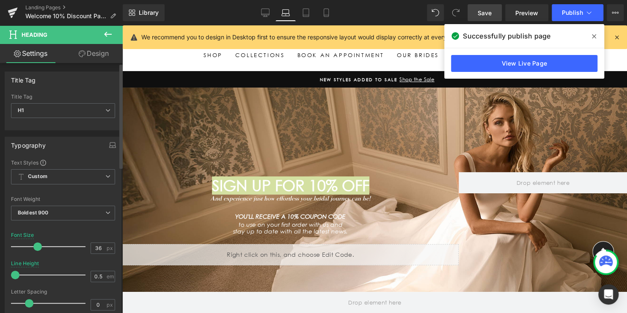
drag, startPoint x: 97, startPoint y: 249, endPoint x: 37, endPoint y: 239, distance: 61.3
click at [37, 240] on div "Font Size 36 px" at bounding box center [63, 246] width 104 height 28
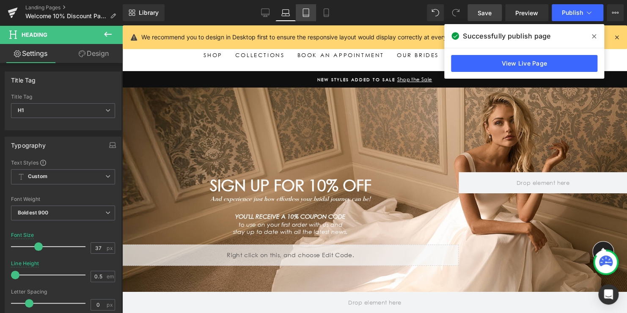
click at [312, 15] on link "Tablet" at bounding box center [306, 12] width 20 height 17
type input "35"
type input "100"
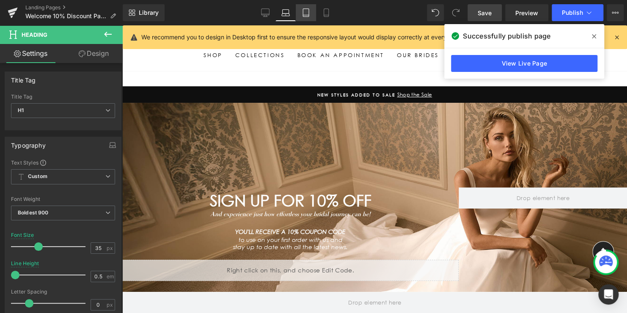
scroll to position [15, 0]
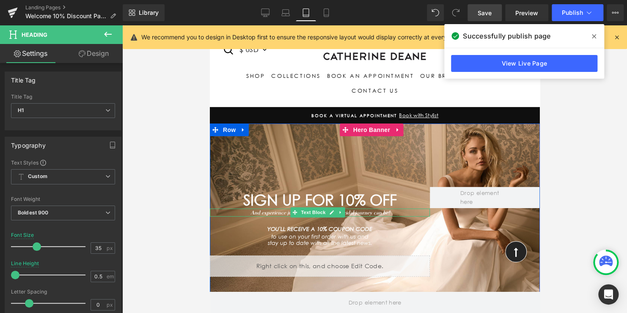
click at [364, 211] on icon "And experience just how effortless your bridal journey can be!" at bounding box center [319, 212] width 139 height 7
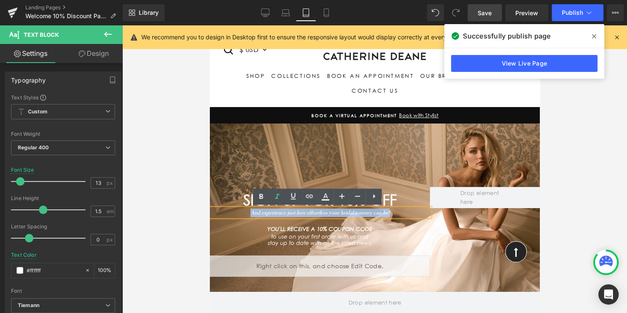
drag, startPoint x: 389, startPoint y: 212, endPoint x: 238, endPoint y: 212, distance: 150.7
click at [238, 212] on p "And experience just how effortless your bridal journey can be!" at bounding box center [320, 213] width 220 height 8
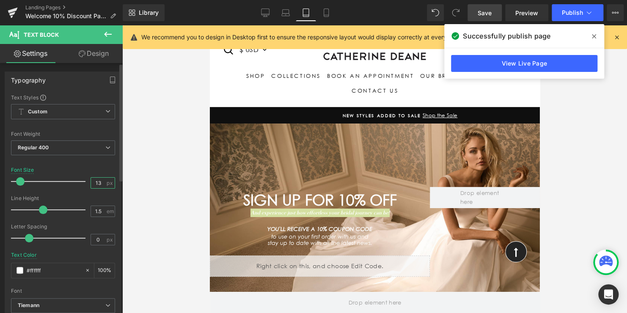
drag, startPoint x: 99, startPoint y: 185, endPoint x: 75, endPoint y: 181, distance: 24.4
click at [75, 182] on div "Font Size 13 px" at bounding box center [63, 181] width 104 height 28
click at [328, 12] on icon at bounding box center [326, 12] width 8 height 8
type input "10"
type input "#000000"
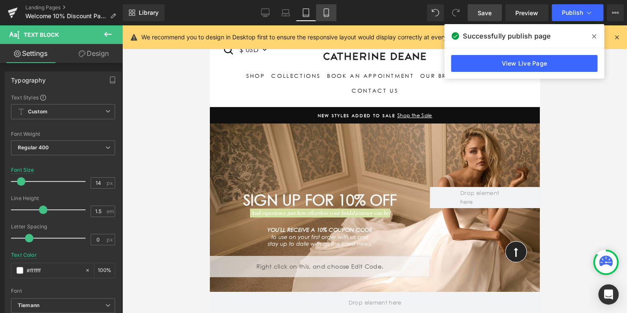
type input "100"
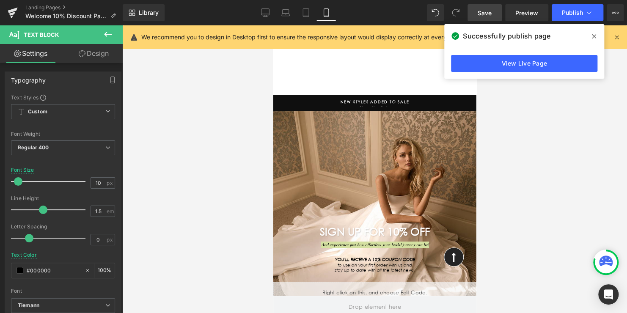
scroll to position [48, 0]
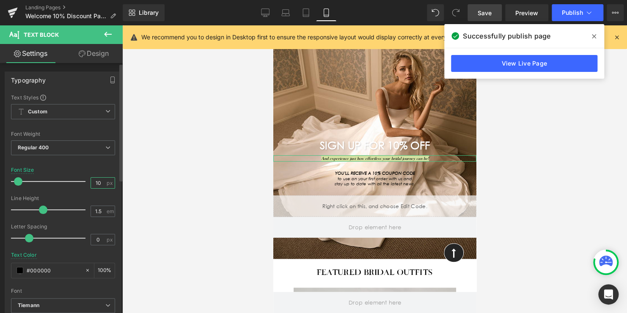
drag, startPoint x: 100, startPoint y: 181, endPoint x: 77, endPoint y: 181, distance: 22.9
click at [77, 181] on div "Font Size 10 px" at bounding box center [63, 181] width 104 height 28
type input "12"
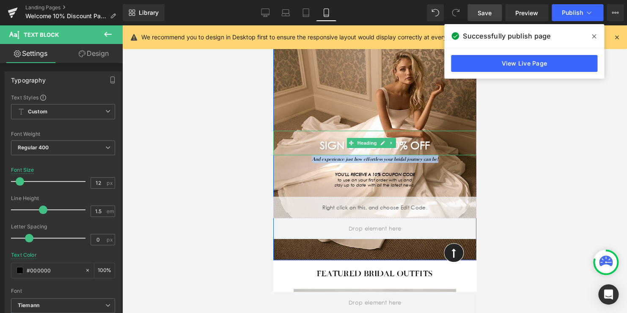
click at [410, 144] on span "SIGN UP FOR 10% OFF" at bounding box center [375, 145] width 110 height 13
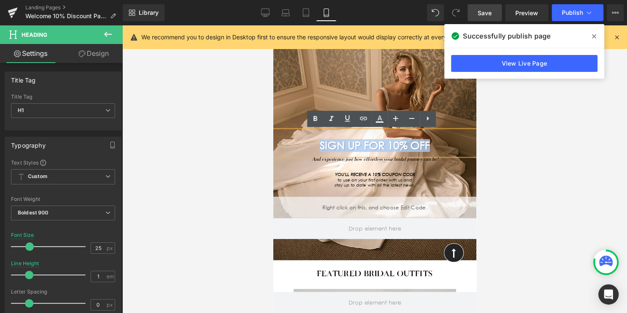
drag, startPoint x: 377, startPoint y: 146, endPoint x: 284, endPoint y: 145, distance: 92.3
click at [286, 145] on h1 "SIGN UP FOR 10% OFF" at bounding box center [374, 146] width 203 height 11
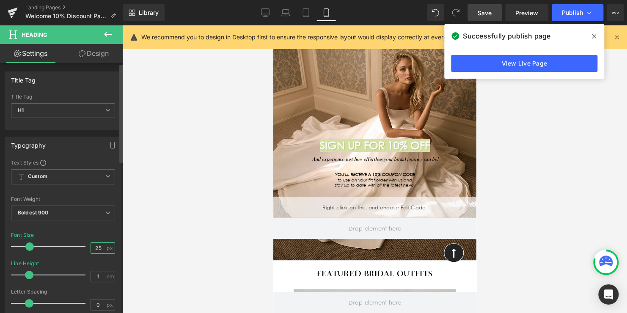
drag, startPoint x: 97, startPoint y: 247, endPoint x: 63, endPoint y: 246, distance: 34.3
click at [63, 246] on div "Font Size 25 px" at bounding box center [63, 246] width 104 height 28
type input "26"
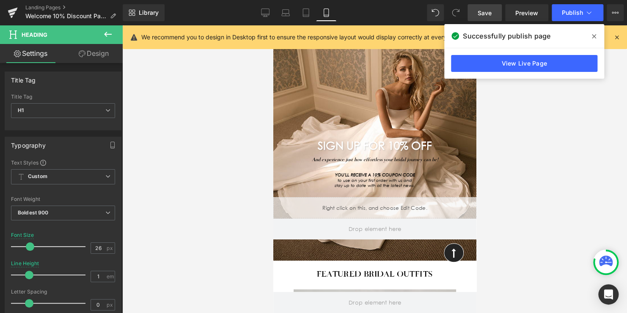
click at [483, 14] on span "Save" at bounding box center [485, 12] width 14 height 9
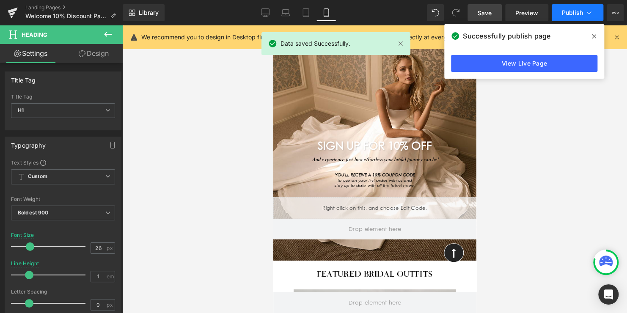
click at [573, 10] on span "Publish" at bounding box center [572, 12] width 21 height 7
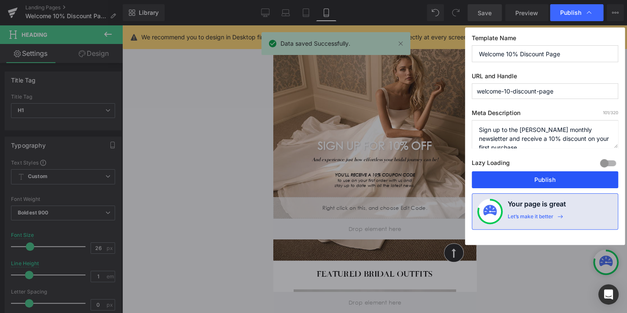
click at [533, 181] on button "Publish" at bounding box center [545, 179] width 146 height 17
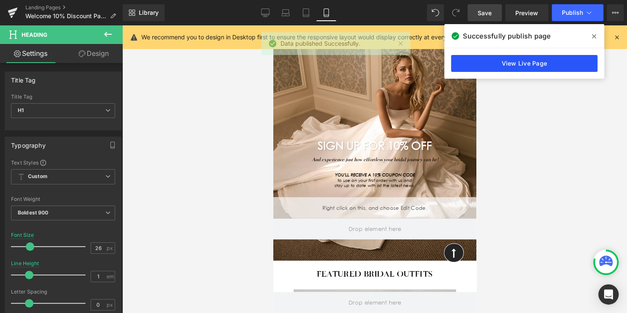
click at [515, 64] on link "View Live Page" at bounding box center [524, 63] width 146 height 17
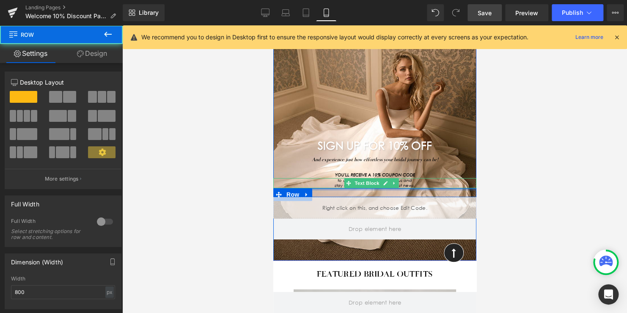
drag, startPoint x: 317, startPoint y: 188, endPoint x: 315, endPoint y: 181, distance: 7.3
click at [315, 181] on div "SIGN UP FOR 10% OFF Heading And experience just how effortless your bridal jour…" at bounding box center [374, 132] width 203 height 172
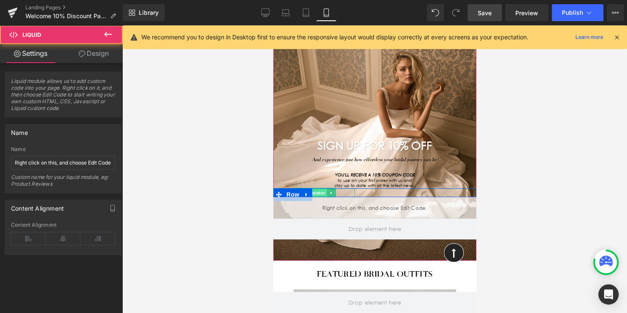
drag, startPoint x: 326, startPoint y: 199, endPoint x: 325, endPoint y: 191, distance: 7.2
click at [325, 191] on div "SIGN UP FOR 10% OFF Heading And experience just how effortless your bridal jour…" at bounding box center [374, 132] width 203 height 172
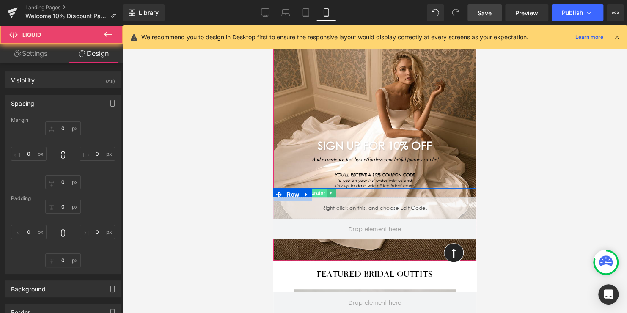
type input "0"
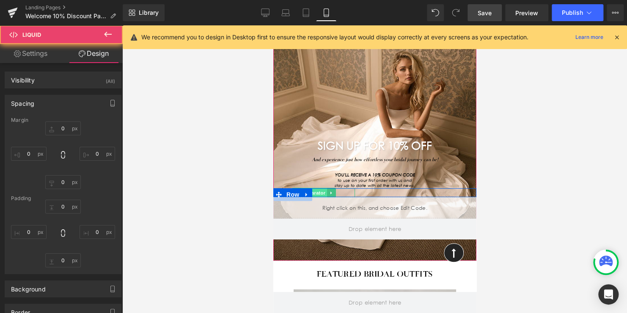
type input "4"
type input "0"
type input "5"
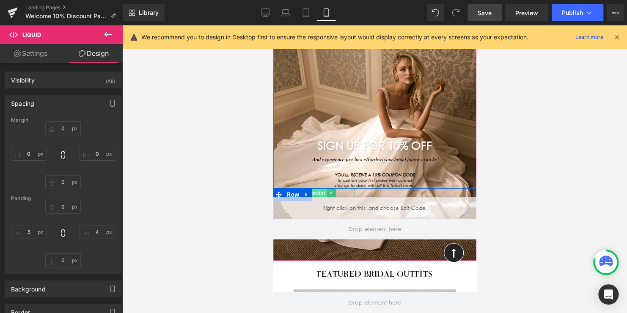
click at [316, 194] on span "Separator" at bounding box center [314, 193] width 26 height 10
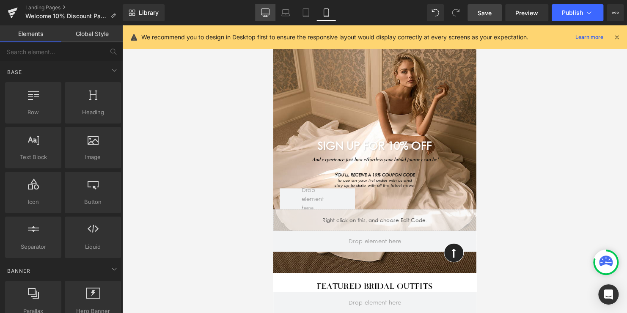
click at [269, 12] on icon at bounding box center [265, 12] width 8 height 8
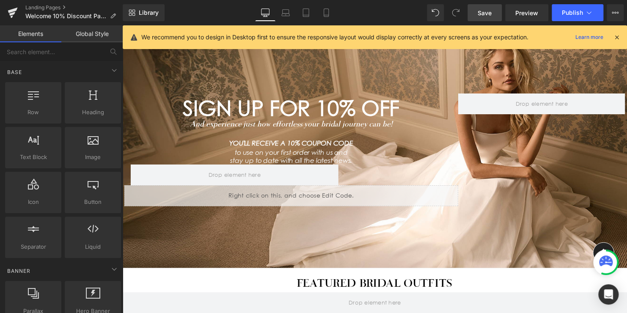
scroll to position [32, 0]
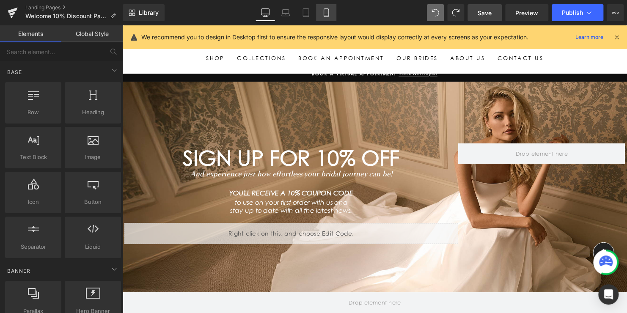
click at [322, 14] on icon at bounding box center [326, 12] width 8 height 8
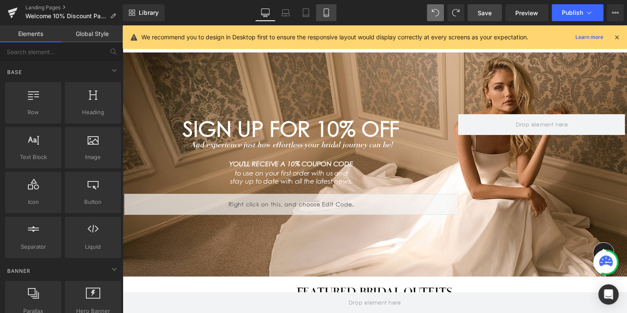
scroll to position [47, 0]
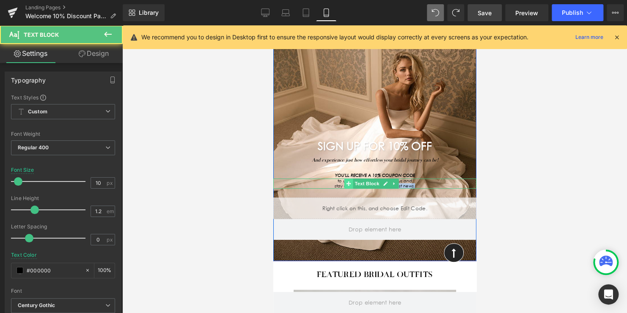
drag, startPoint x: 414, startPoint y: 186, endPoint x: 345, endPoint y: 181, distance: 68.8
click at [345, 181] on div "to use on your first order with us and stay up to date with all the latest news…" at bounding box center [374, 184] width 203 height 10
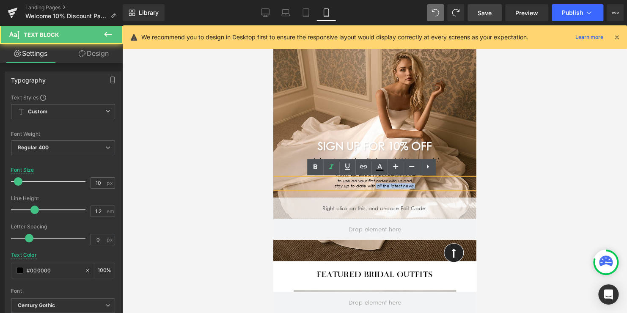
click at [417, 185] on p "stay up to date with all the latest news." at bounding box center [374, 186] width 203 height 5
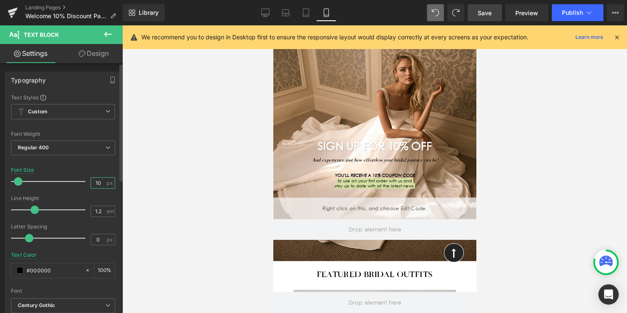
drag, startPoint x: 100, startPoint y: 182, endPoint x: 76, endPoint y: 179, distance: 24.0
click at [77, 179] on div "Font Size 10 px" at bounding box center [63, 181] width 104 height 28
type input "13"
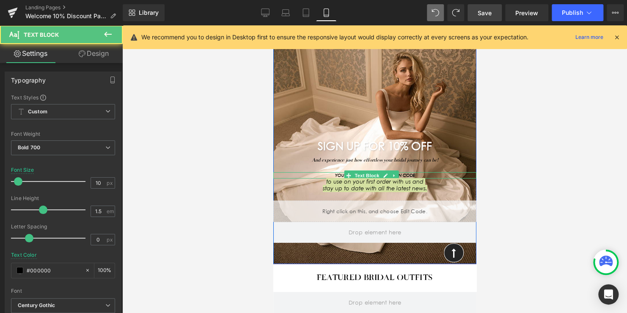
drag, startPoint x: 411, startPoint y: 173, endPoint x: 321, endPoint y: 173, distance: 90.2
click at [321, 173] on div "YOU'LL RECEIVE A 10% COUPON CODE Text Block" at bounding box center [374, 175] width 203 height 6
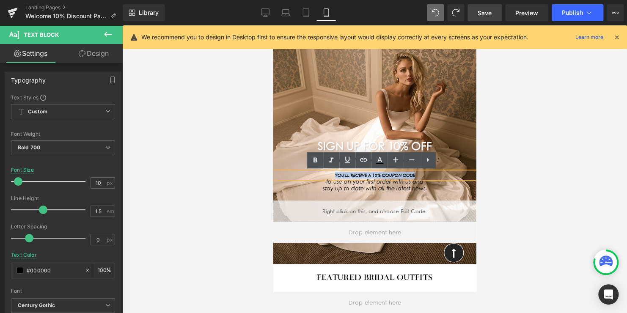
drag, startPoint x: 329, startPoint y: 174, endPoint x: 428, endPoint y: 174, distance: 99.9
click at [428, 174] on p "YOU'LL RECEIVE A 10% COUPON CODE" at bounding box center [374, 175] width 203 height 6
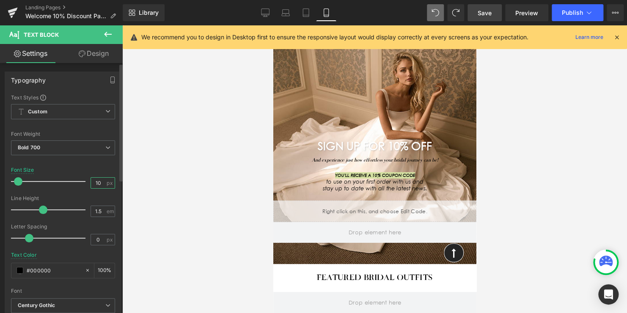
drag, startPoint x: 99, startPoint y: 183, endPoint x: 63, endPoint y: 177, distance: 37.0
click at [63, 177] on div "Font Size 10 px" at bounding box center [63, 181] width 104 height 28
type input "14"
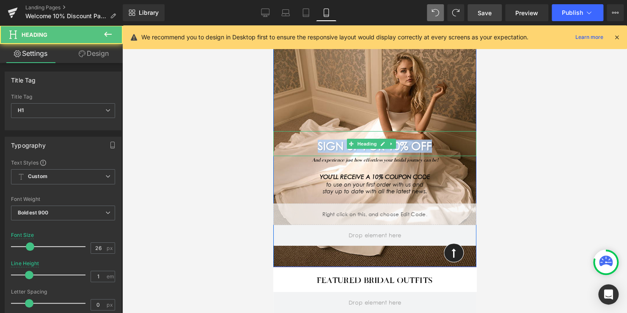
drag, startPoint x: 430, startPoint y: 144, endPoint x: 272, endPoint y: 145, distance: 157.9
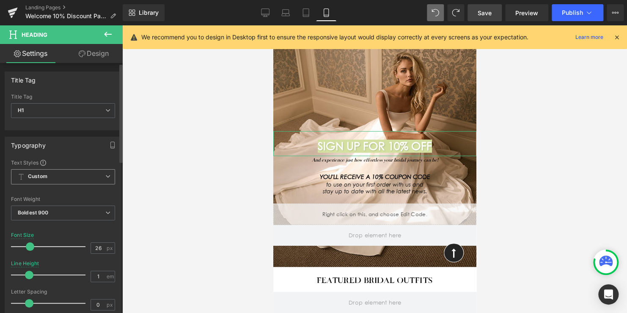
click at [61, 173] on span "Custom" at bounding box center [63, 176] width 104 height 15
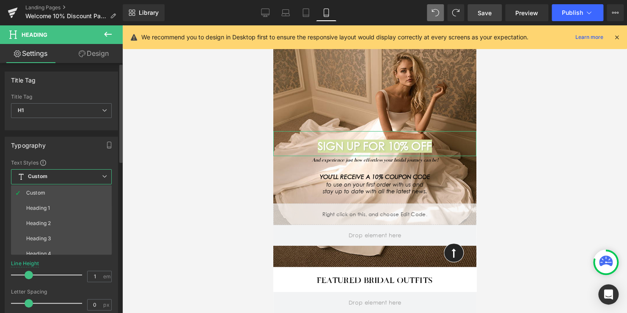
click at [61, 173] on span "Custom" at bounding box center [61, 176] width 101 height 15
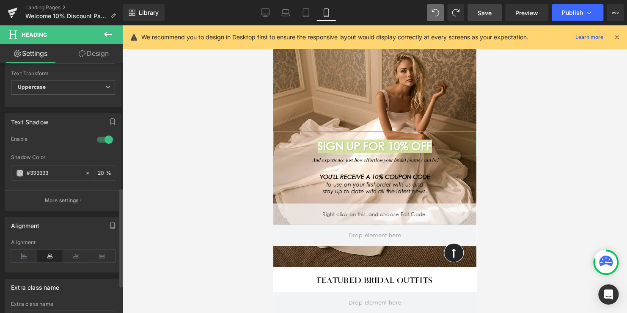
scroll to position [296, 0]
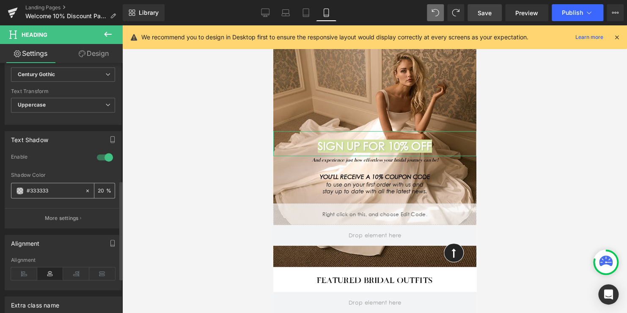
click at [22, 189] on span at bounding box center [20, 191] width 7 height 7
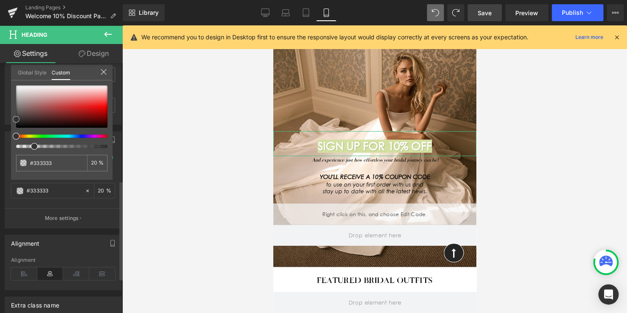
type input "#303030"
type input "#2d2d2d"
type input "#282828"
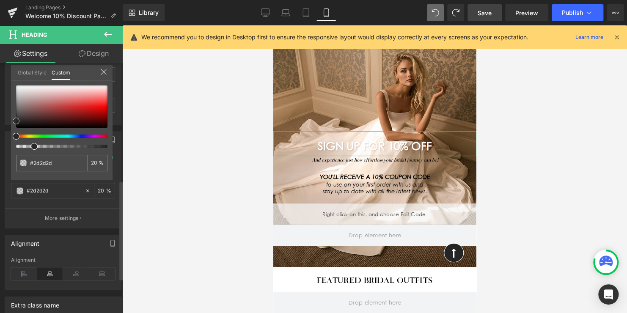
type input "#282828"
type input "#262626"
type input "#232323"
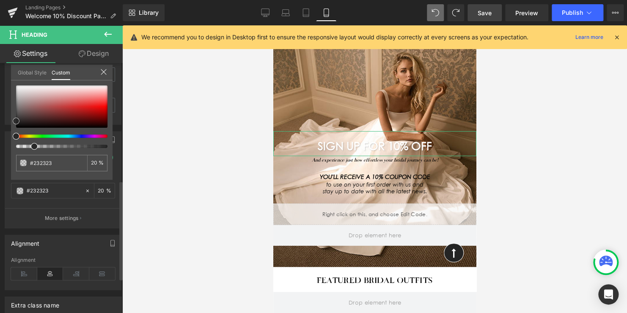
type input "#1e1e1e"
click at [16, 123] on span at bounding box center [16, 122] width 7 height 7
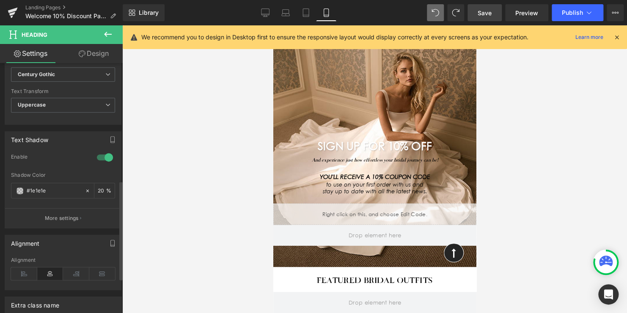
click at [489, 14] on span "Save" at bounding box center [485, 12] width 14 height 9
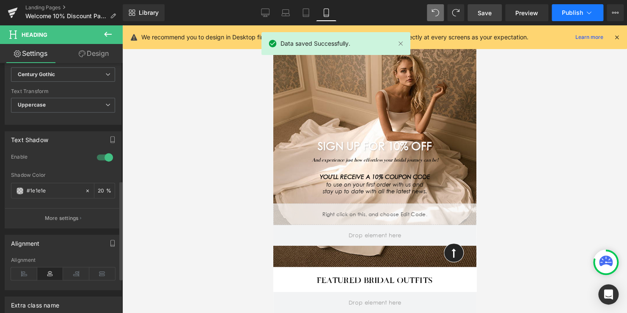
click at [569, 12] on span "Publish" at bounding box center [572, 12] width 21 height 7
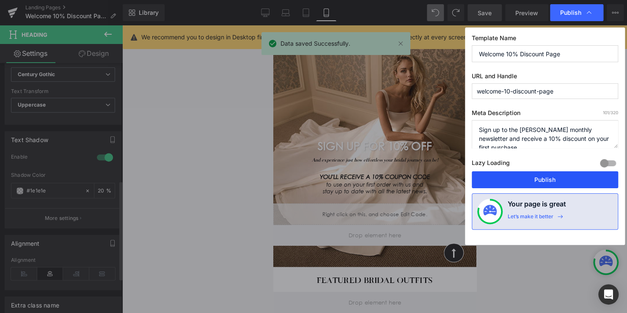
click at [544, 178] on button "Publish" at bounding box center [545, 179] width 146 height 17
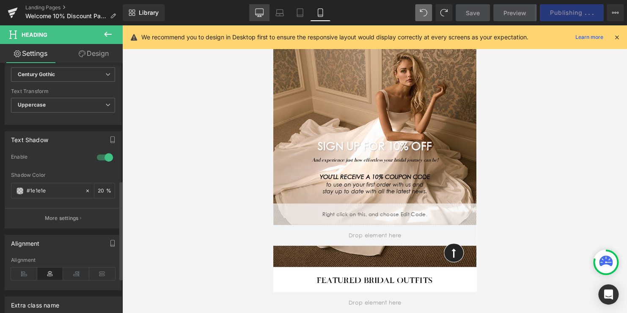
click at [258, 14] on icon at bounding box center [259, 14] width 8 height 0
type input "50"
type input "0.5"
type input "100"
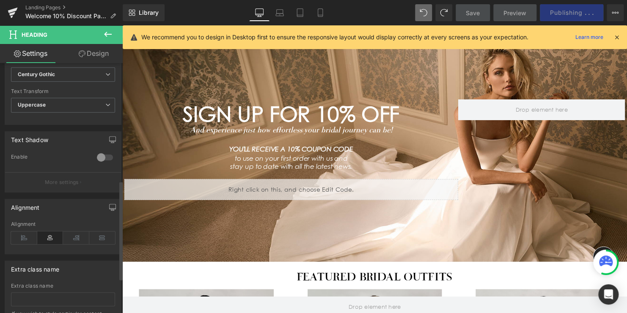
scroll to position [17, 0]
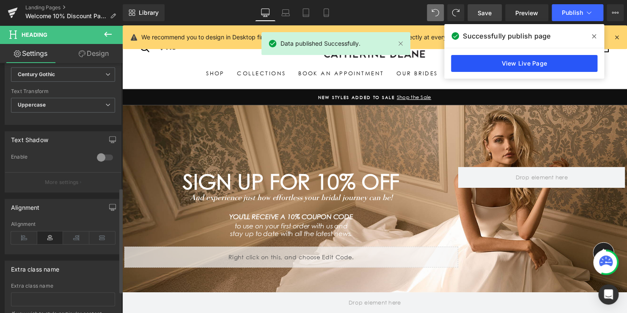
click at [539, 68] on link "View Live Page" at bounding box center [524, 63] width 146 height 17
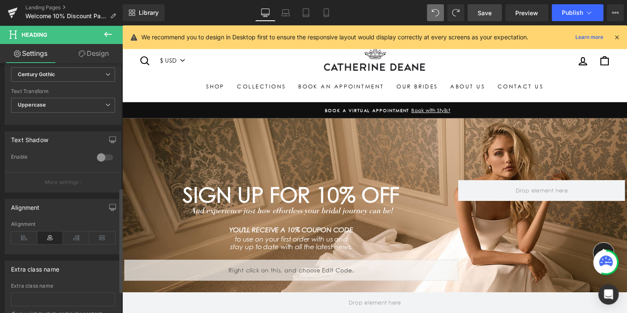
scroll to position [0, 0]
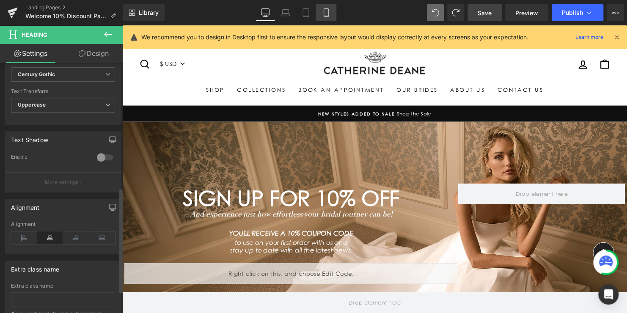
click at [331, 12] on link "Mobile" at bounding box center [326, 12] width 20 height 17
type input "26"
type input "1"
type input "100"
type input "20"
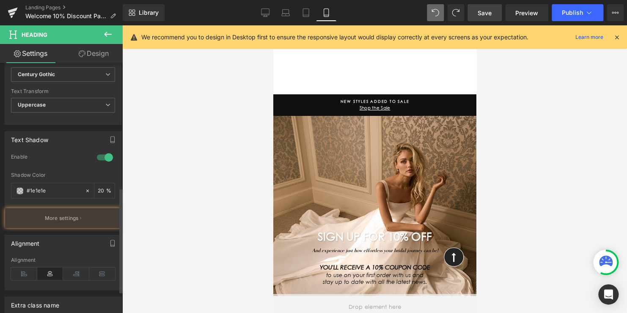
scroll to position [30, 0]
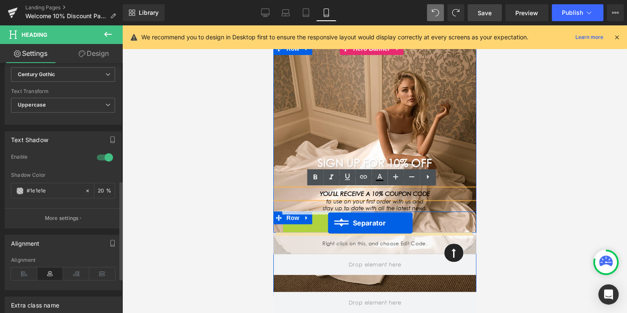
drag, startPoint x: 315, startPoint y: 215, endPoint x: 326, endPoint y: 224, distance: 13.9
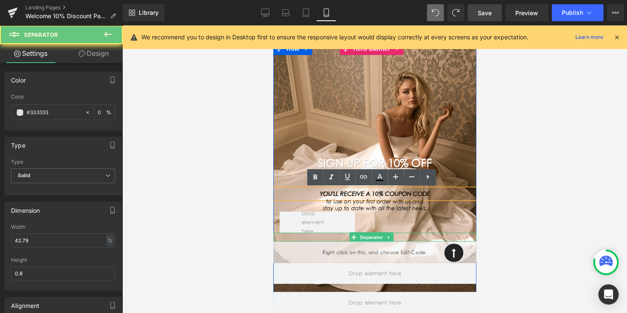
click at [311, 237] on div at bounding box center [374, 237] width 203 height 9
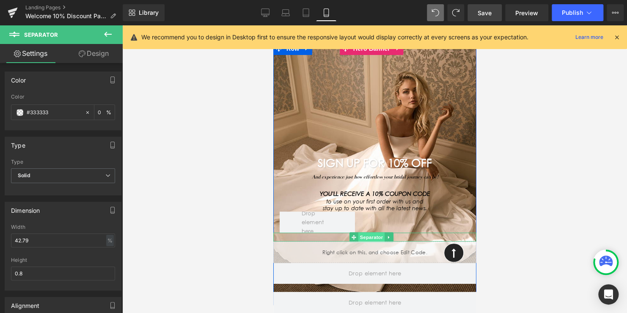
click at [367, 238] on span "Separator" at bounding box center [371, 237] width 26 height 10
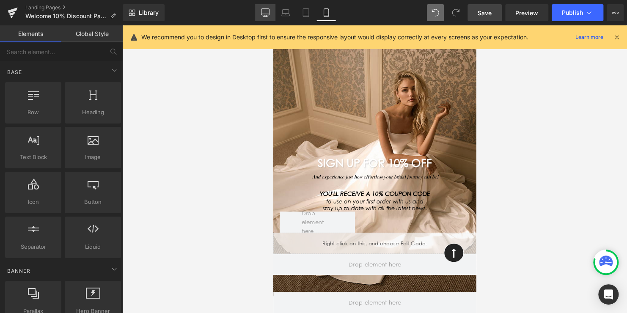
click at [264, 14] on icon at bounding box center [266, 14] width 8 height 0
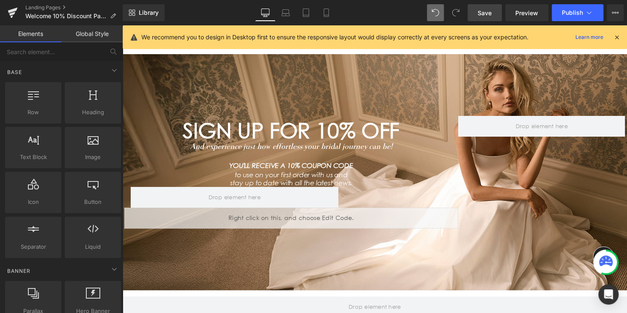
scroll to position [59, 0]
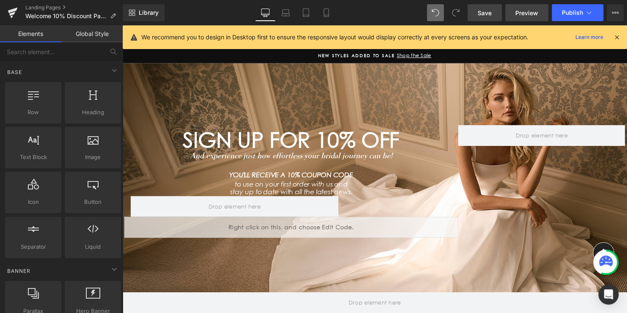
click at [524, 12] on span "Preview" at bounding box center [527, 12] width 23 height 9
click at [291, 14] on link "Laptop" at bounding box center [286, 12] width 20 height 17
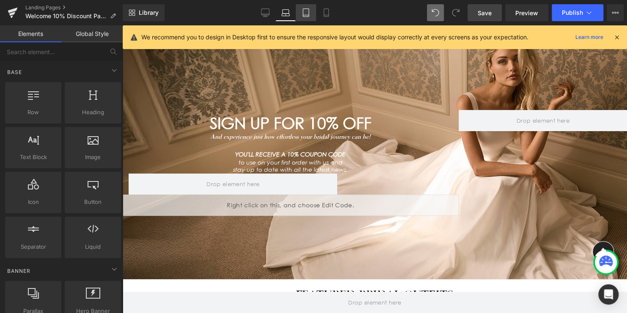
click at [304, 13] on icon at bounding box center [306, 12] width 8 height 8
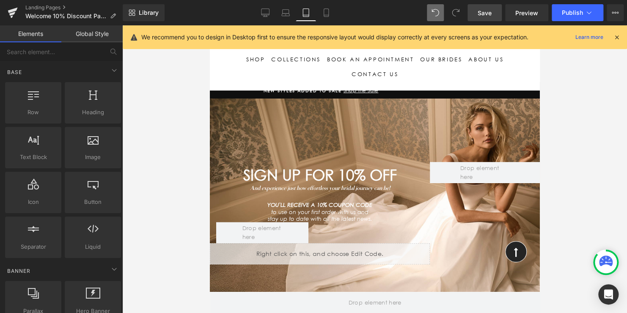
scroll to position [17, 0]
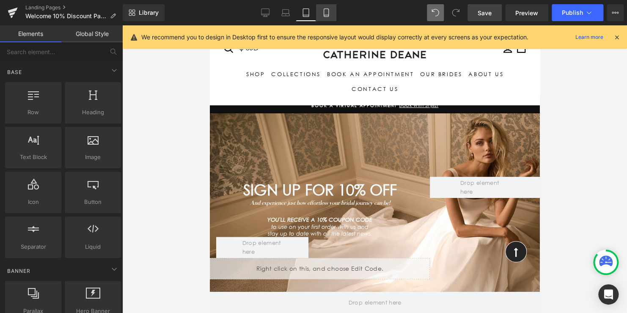
click at [327, 14] on icon at bounding box center [326, 12] width 8 height 8
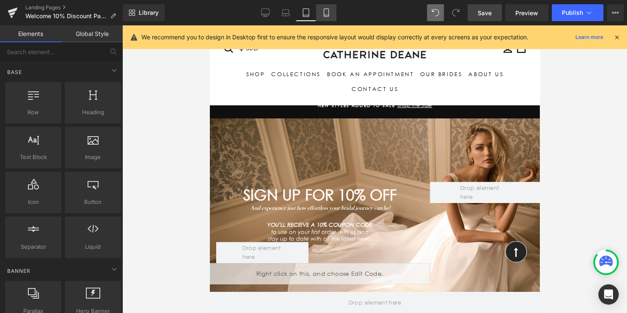
scroll to position [47, 0]
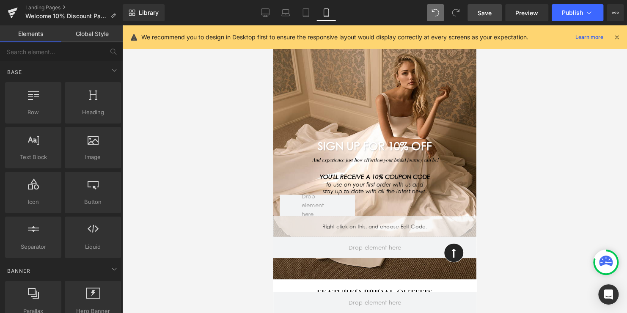
click at [484, 14] on span "Save" at bounding box center [485, 12] width 14 height 9
click at [528, 14] on span "Preview" at bounding box center [527, 12] width 23 height 9
click at [570, 14] on span "Publish" at bounding box center [572, 12] width 21 height 7
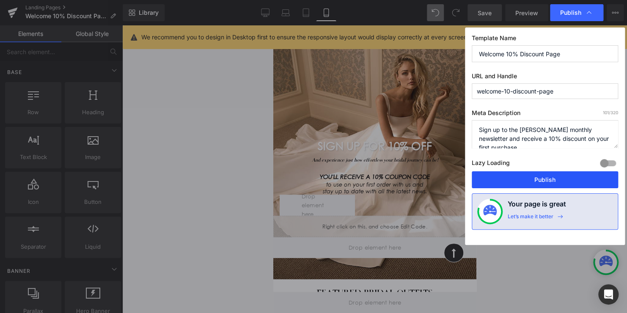
click at [534, 182] on button "Publish" at bounding box center [545, 179] width 146 height 17
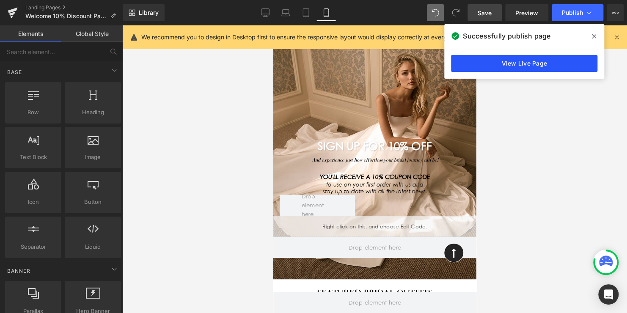
click at [541, 66] on link "View Live Page" at bounding box center [524, 63] width 146 height 17
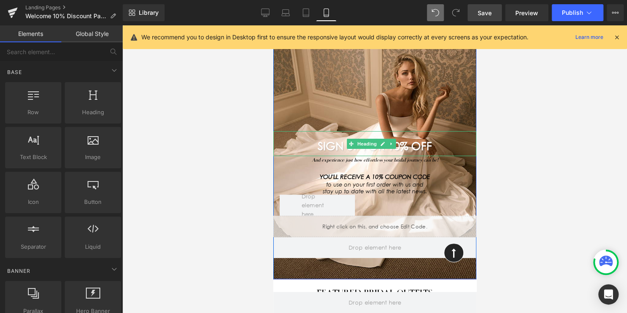
click at [396, 144] on span "SIGN UP FOR 10% OFF" at bounding box center [375, 146] width 114 height 13
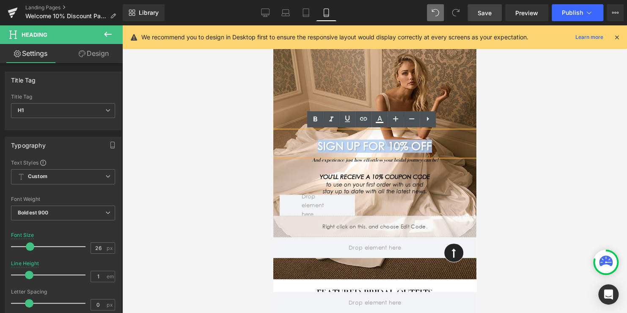
drag, startPoint x: 437, startPoint y: 144, endPoint x: 296, endPoint y: 146, distance: 141.0
click at [296, 146] on h1 "SIGN UP FOR 10% OFF" at bounding box center [374, 146] width 203 height 11
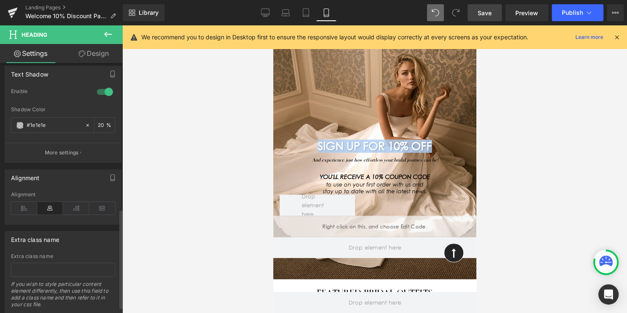
scroll to position [381, 0]
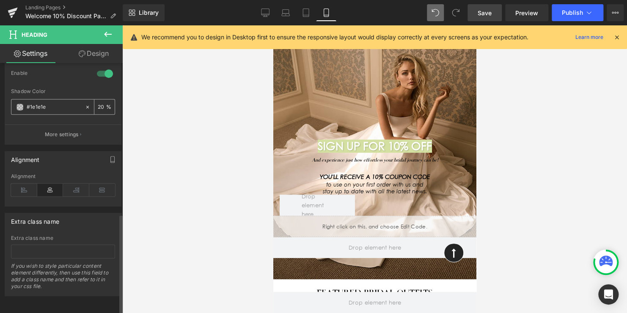
click at [22, 104] on span at bounding box center [20, 107] width 7 height 7
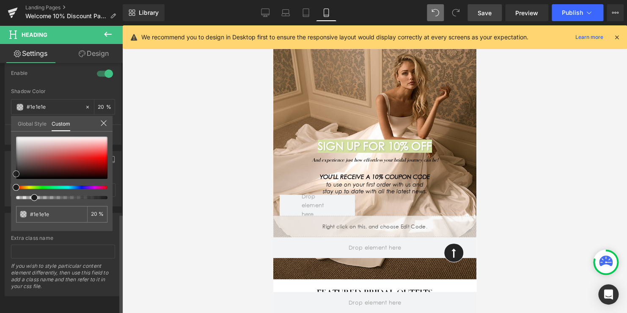
type input "#212121"
type input "#302f2f"
type input "#3c3838"
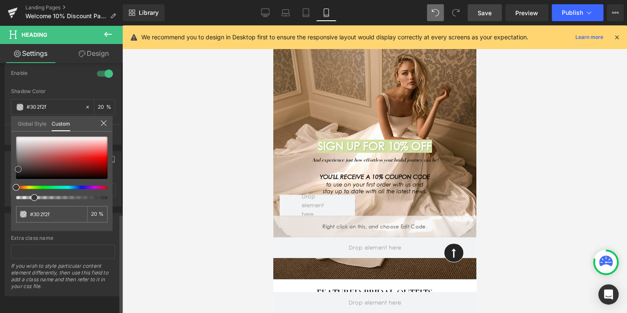
type input "#3c3838"
type input "#3f3b3b"
type input "#3c3838"
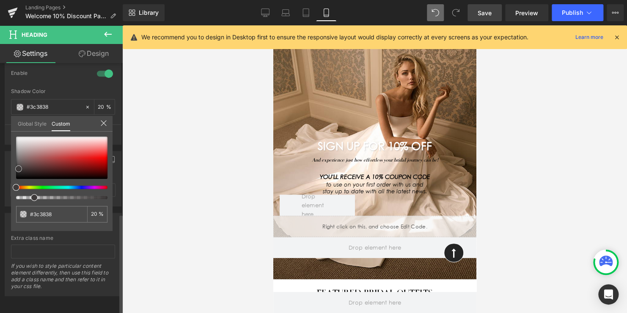
type input "#373333"
type input "#2f2c2c"
type input "#2c2a2a"
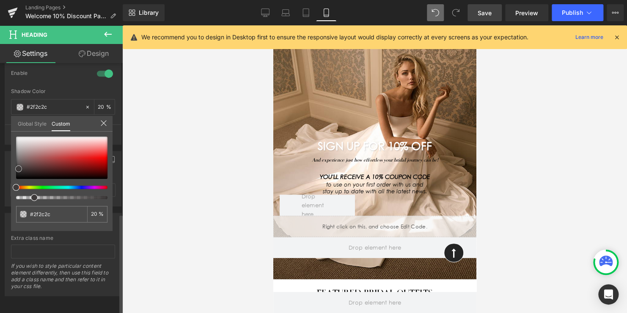
type input "#2c2a2a"
type input "#292727"
type input "#252222"
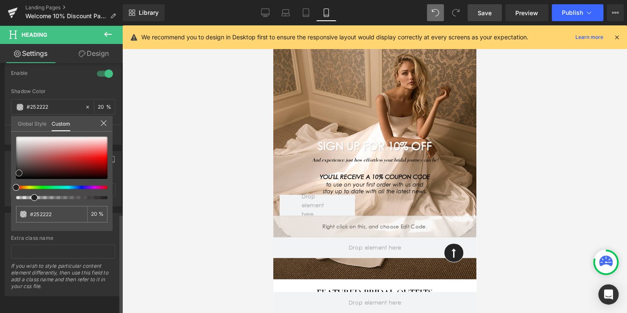
type input "#222020"
type input "#1f1d1d"
type input "#1c1b1b"
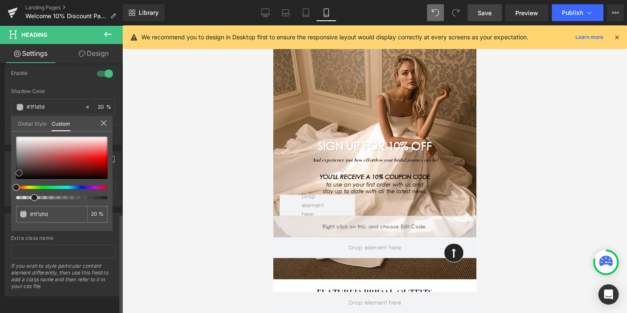
type input "#1c1b1b"
type input "#171616"
type input "#121111"
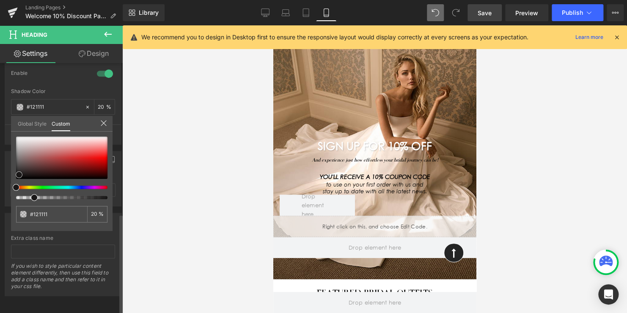
type input "#0f0e0e"
type input "#0d0c0c"
type input "#0a0909"
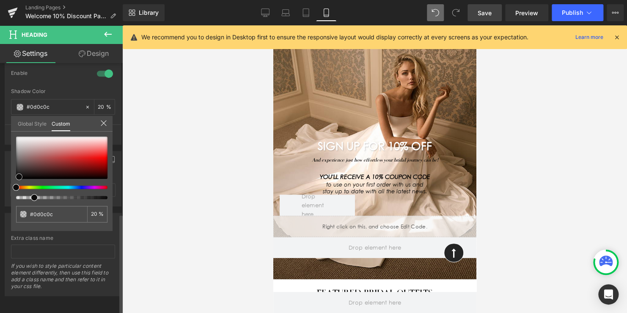
type input "#0a0909"
type input "#080707"
type input "#020202"
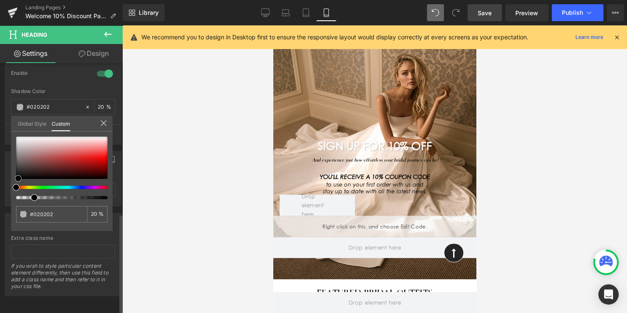
type input "#000000"
type input "#1a1313"
type input "#2b1c1c"
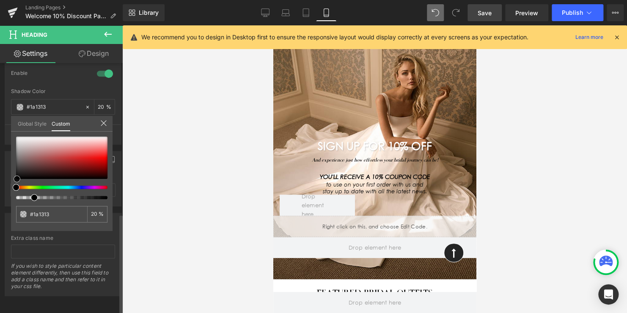
type input "#2b1c1c"
type input "#422323"
type input "#512929"
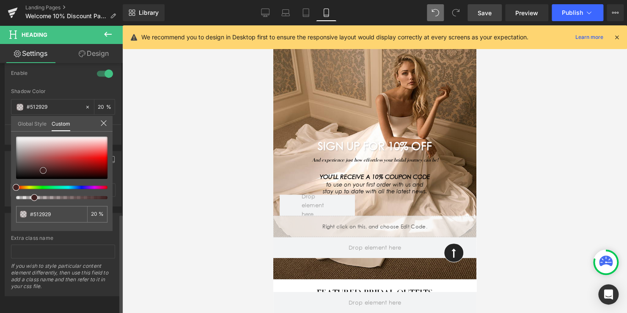
type input "#552a2a"
type input "#562929"
type input "#5a2a2a"
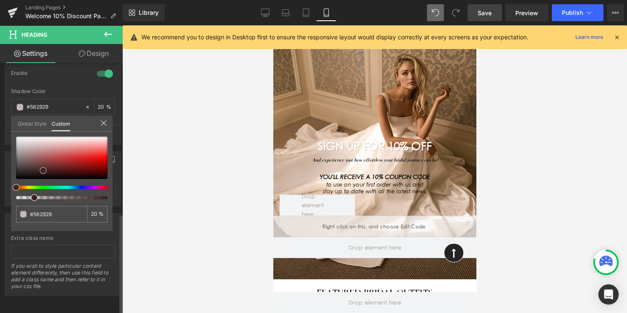
type input "#5a2a2a"
type input "#5d2c2c"
type input "#662d2d"
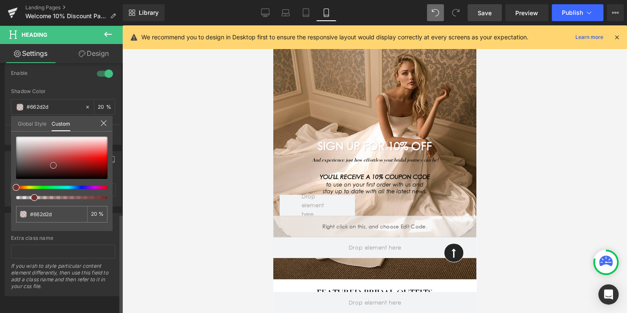
type input "#6b2d2d"
type input "#782f2f"
type input "#823030"
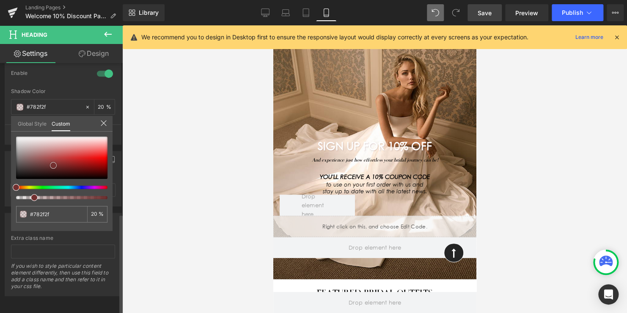
type input "#823030"
type input "#8a3232"
type input "#8c3030"
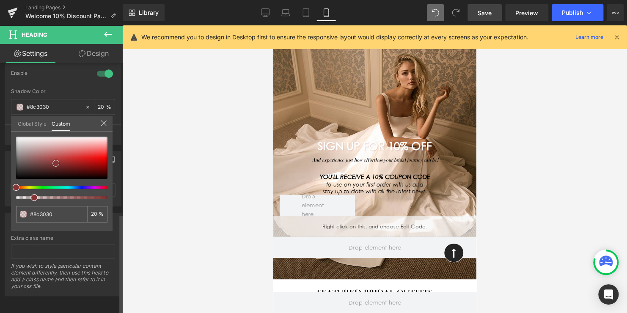
type input "#8f3232"
type input "#873434"
type input "#6b3232"
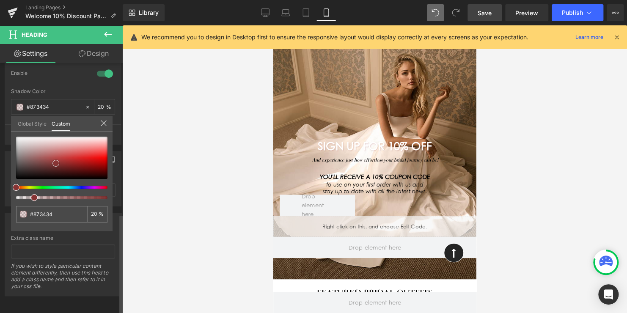
type input "#6b3232"
type input "#422828"
type input "#2c2020"
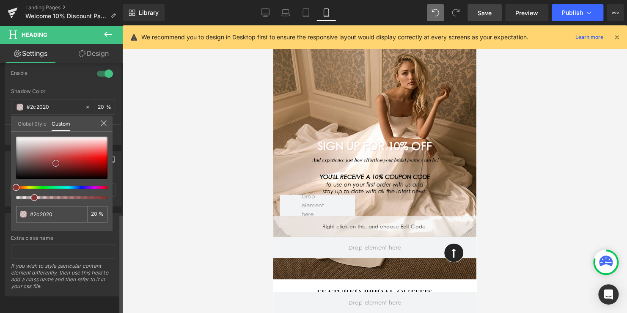
type input "#1c1616"
type input "#191414"
type input "#131010"
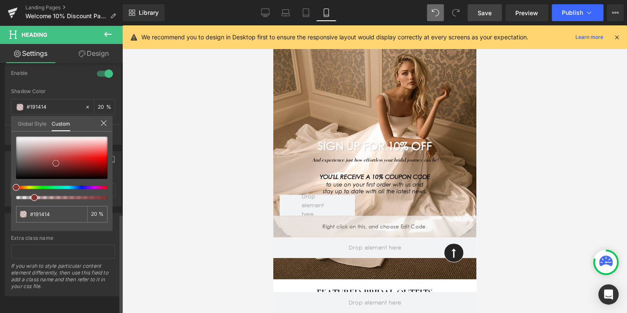
type input "#131010"
type input "#0d0b0b"
type input "#0a0909"
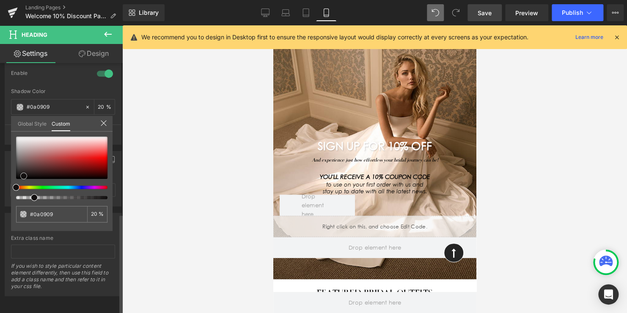
type input "#080707"
type input "#070707"
type input "#050404"
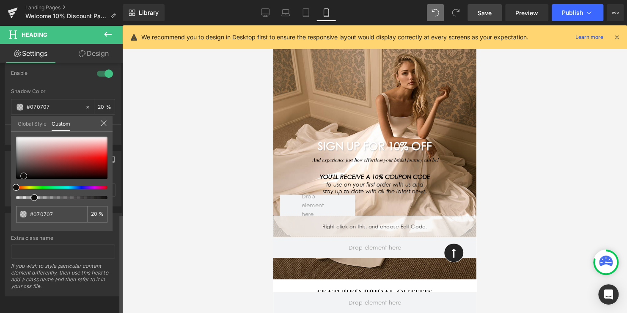
type input "#050404"
type input "#020202"
type input "#000000"
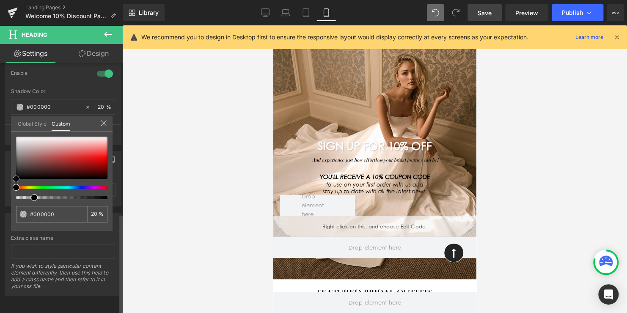
drag, startPoint x: 17, startPoint y: 171, endPoint x: 13, endPoint y: 179, distance: 8.9
click at [13, 179] on span at bounding box center [16, 179] width 7 height 7
type input "24"
drag, startPoint x: 36, startPoint y: 198, endPoint x: 60, endPoint y: 202, distance: 24.4
click at [60, 202] on div "#000000 50 %" at bounding box center [62, 184] width 102 height 94
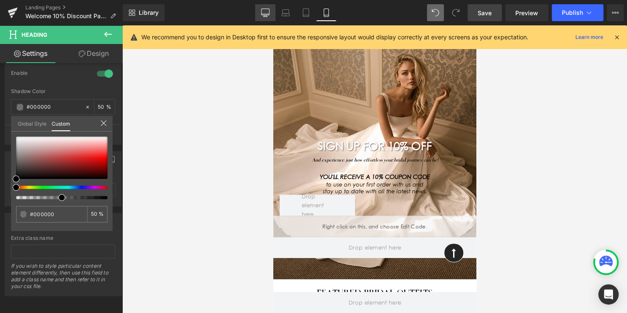
click at [264, 15] on icon at bounding box center [266, 12] width 8 height 6
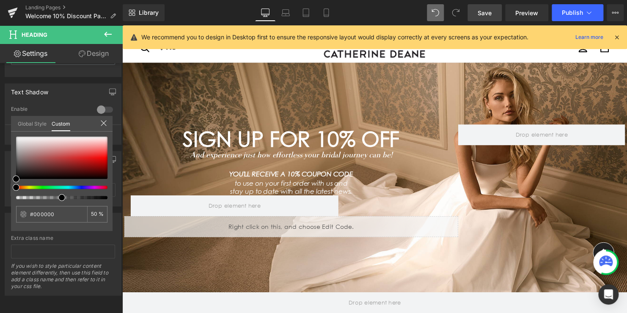
scroll to position [349, 0]
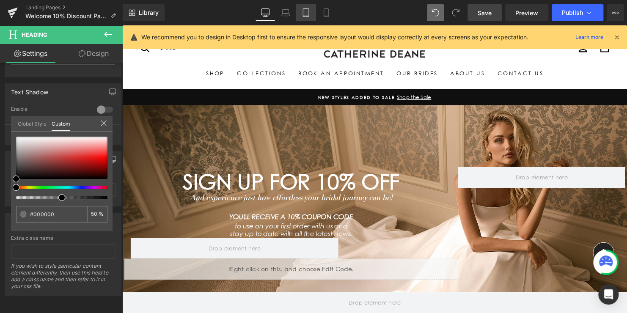
click at [309, 15] on icon at bounding box center [306, 12] width 8 height 8
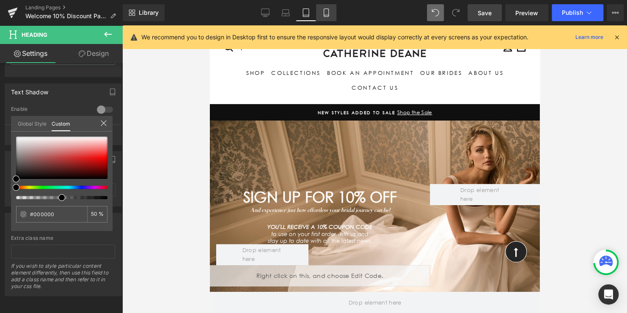
click at [320, 15] on link "Mobile" at bounding box center [326, 12] width 20 height 17
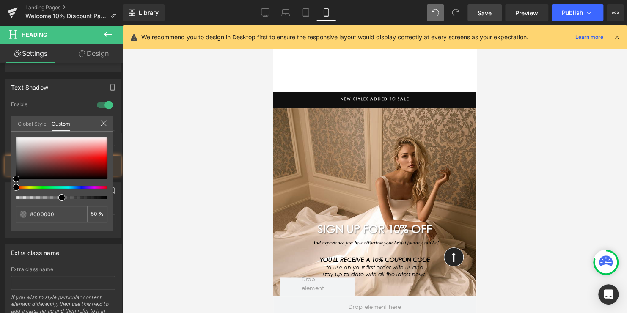
scroll to position [381, 0]
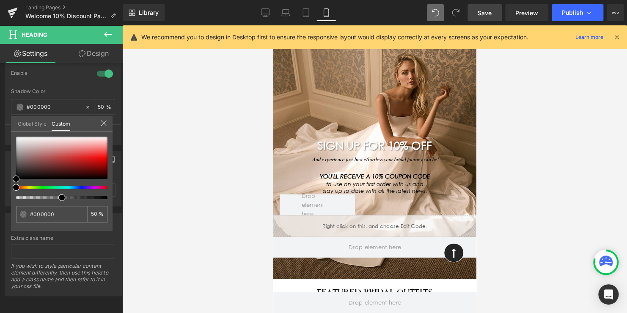
click at [483, 13] on span "Save" at bounding box center [485, 12] width 14 height 9
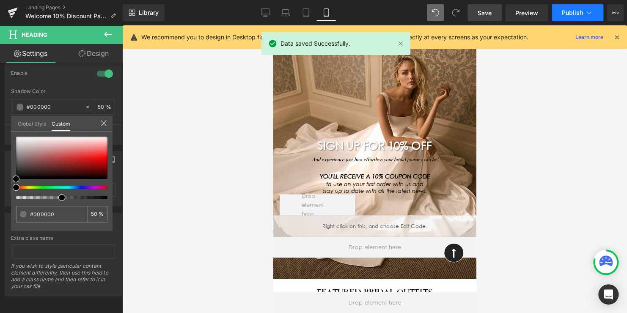
click at [568, 10] on span "Publish" at bounding box center [572, 12] width 21 height 7
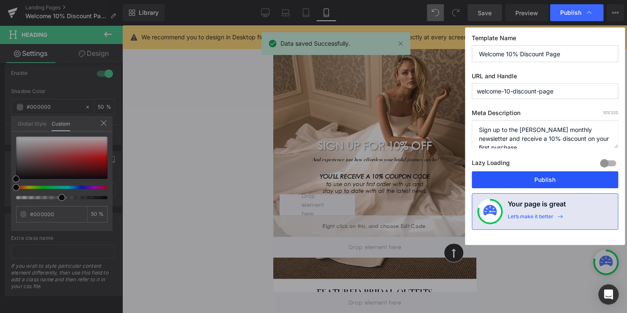
click at [541, 173] on button "Publish" at bounding box center [545, 179] width 146 height 17
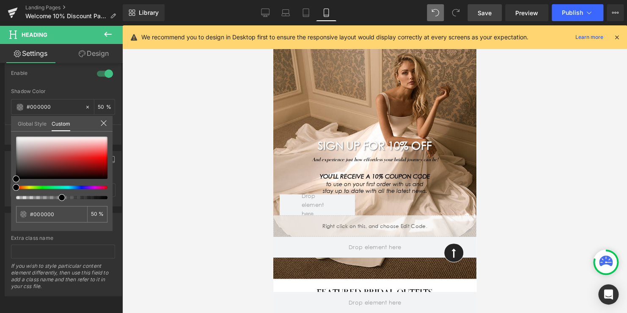
click at [521, 103] on div at bounding box center [374, 169] width 505 height 288
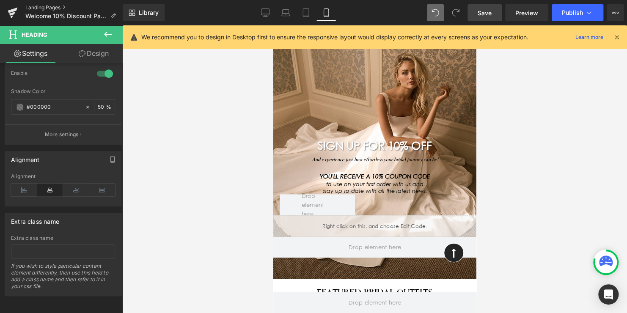
click at [55, 9] on link "Landing Pages" at bounding box center [73, 7] width 97 height 7
